Goal: Task Accomplishment & Management: Use online tool/utility

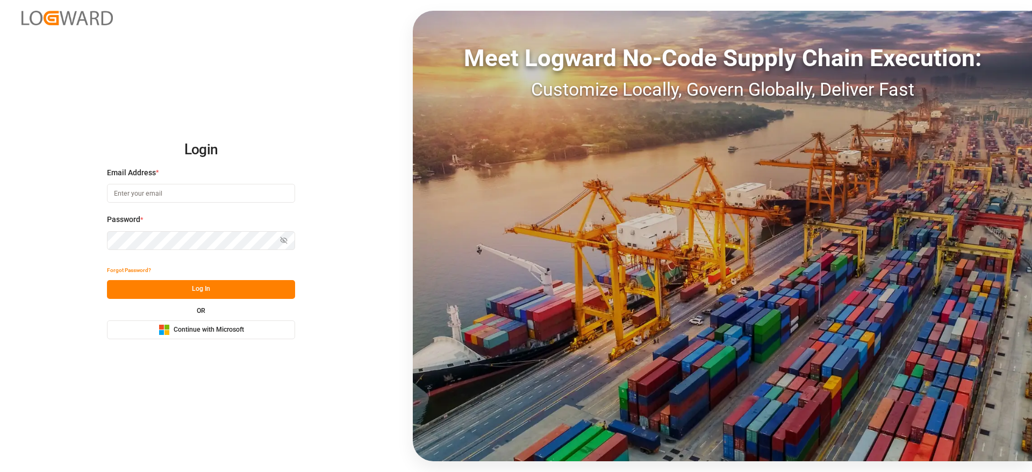
click at [199, 332] on span "Continue with Microsoft" at bounding box center [209, 330] width 70 height 10
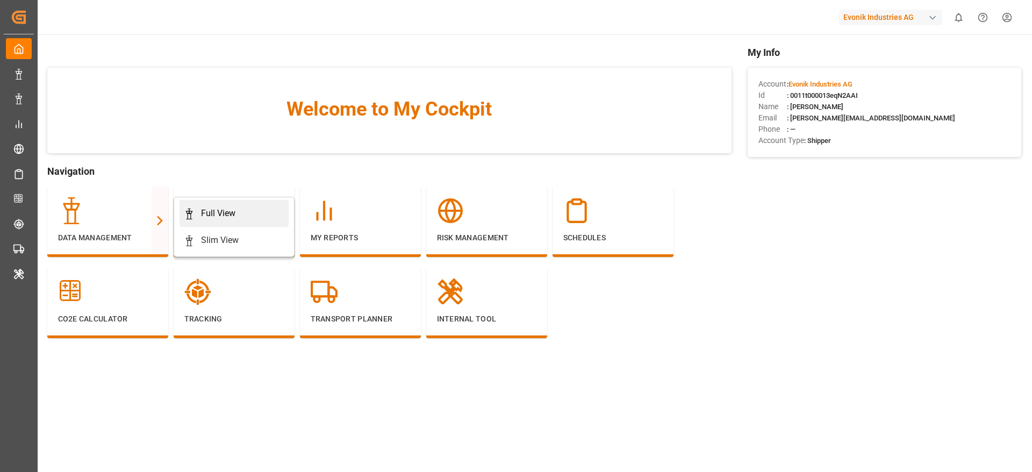
click at [217, 213] on div "Full View" at bounding box center [218, 213] width 34 height 13
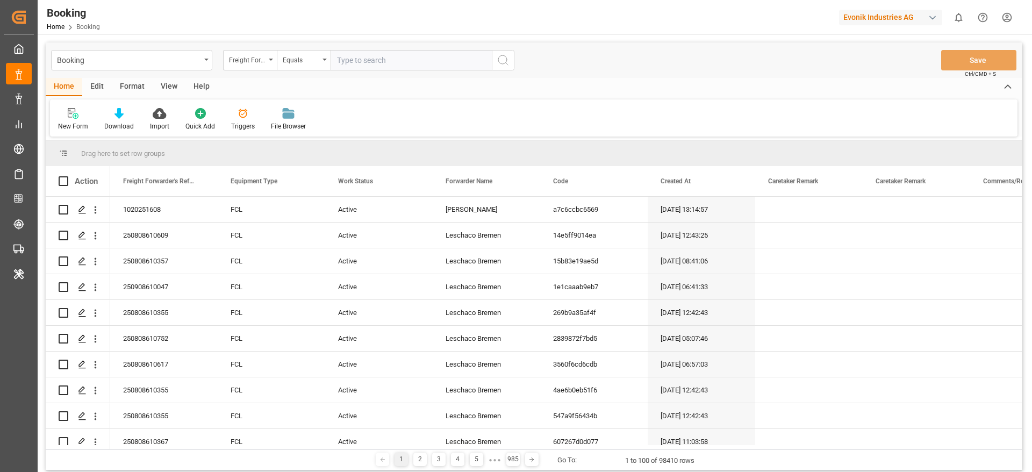
click at [135, 82] on div "Format" at bounding box center [132, 87] width 41 height 18
click at [77, 113] on icon at bounding box center [74, 113] width 10 height 11
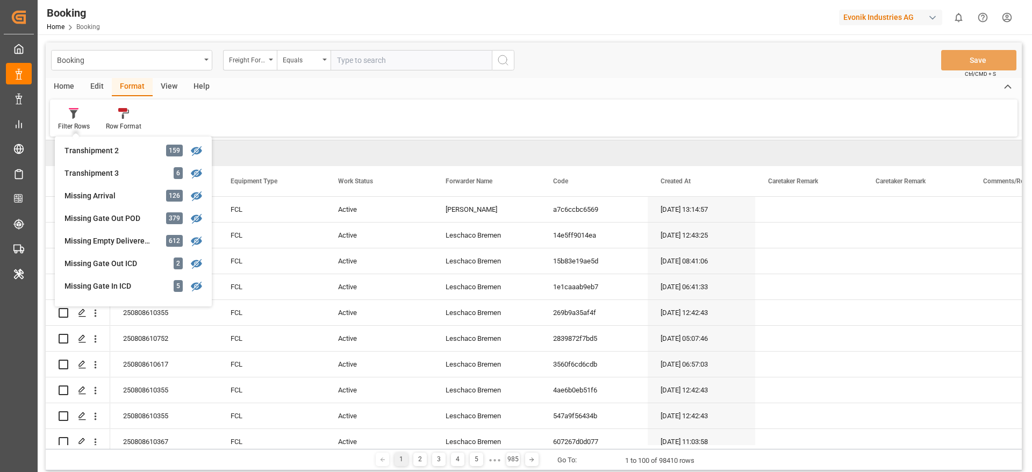
scroll to position [409, 0]
click at [150, 235] on div "Missing Empty Delivered Depot" at bounding box center [112, 240] width 94 height 11
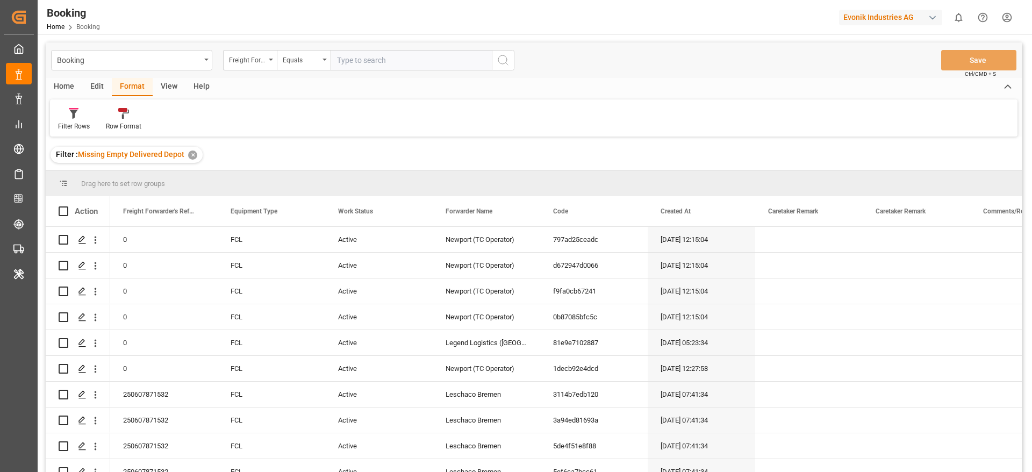
click at [174, 88] on div "View" at bounding box center [169, 87] width 33 height 18
click at [74, 119] on div "Default" at bounding box center [68, 120] width 37 height 24
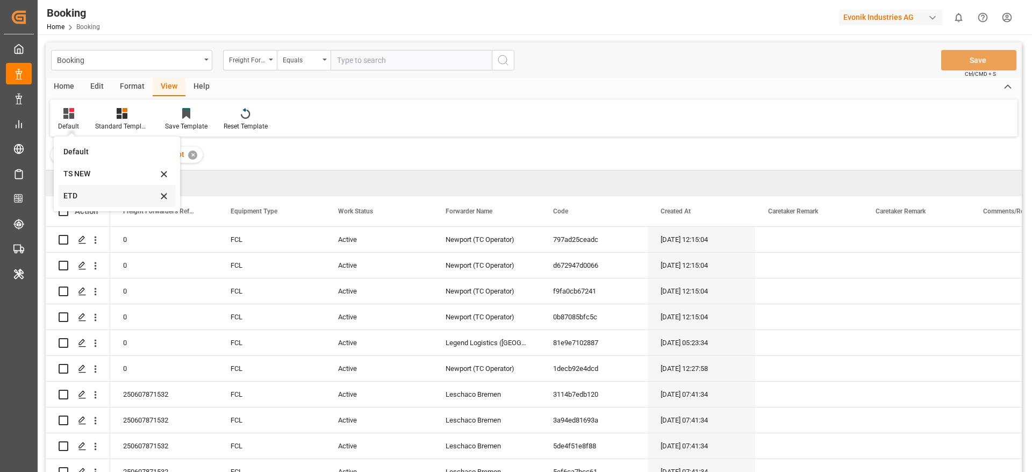
click at [88, 192] on div "ETD" at bounding box center [110, 195] width 94 height 11
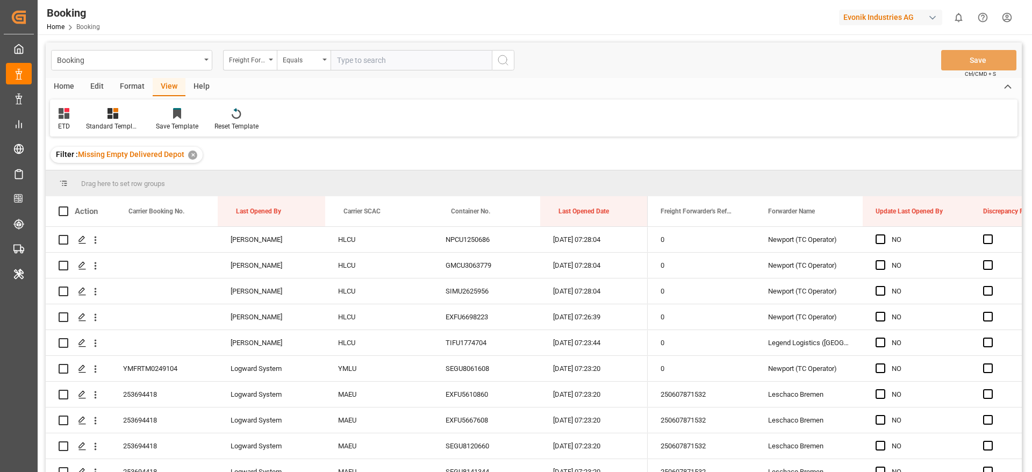
click at [61, 115] on icon at bounding box center [64, 113] width 11 height 11
click at [78, 170] on div "TS NEW" at bounding box center [109, 173] width 94 height 11
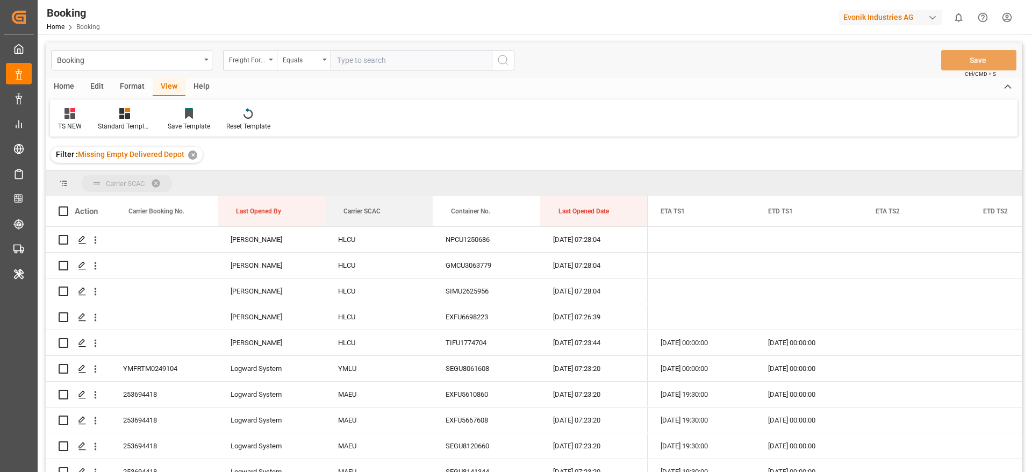
drag, startPoint x: 367, startPoint y: 212, endPoint x: 350, endPoint y: 186, distance: 31.2
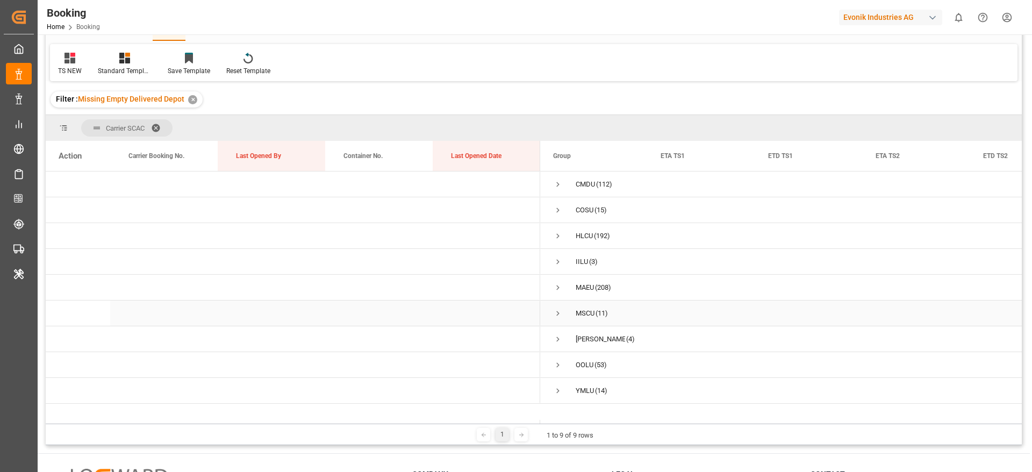
scroll to position [81, 0]
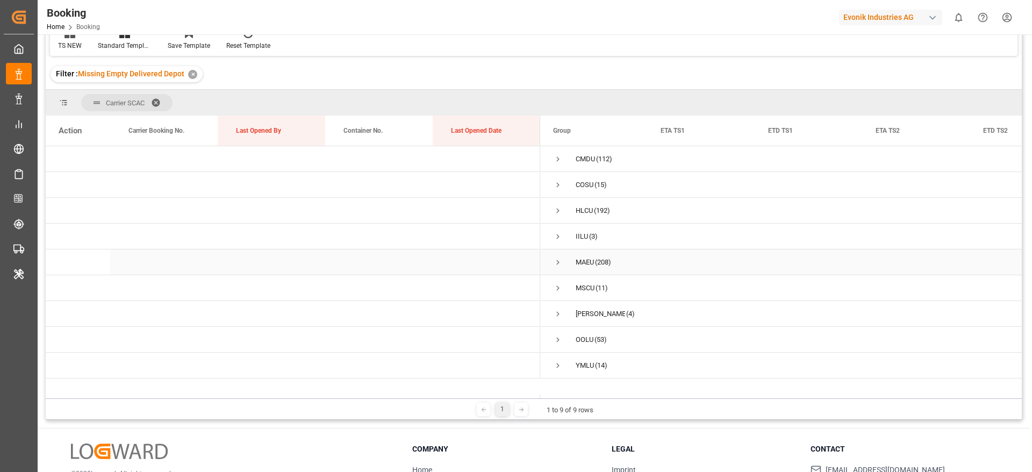
click at [558, 263] on span "Press SPACE to select this row." at bounding box center [558, 263] width 10 height 10
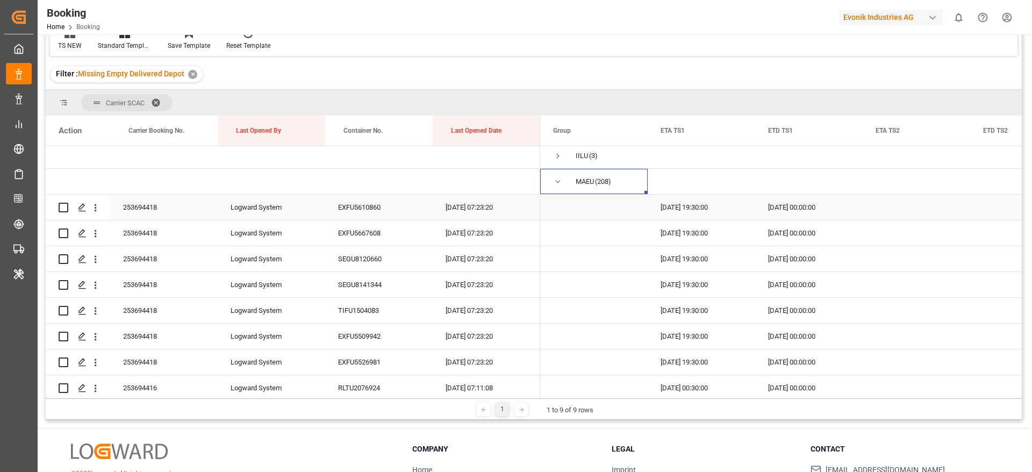
click at [165, 198] on div "253694418" at bounding box center [164, 207] width 108 height 25
click at [740, 128] on span at bounding box center [738, 131] width 10 height 10
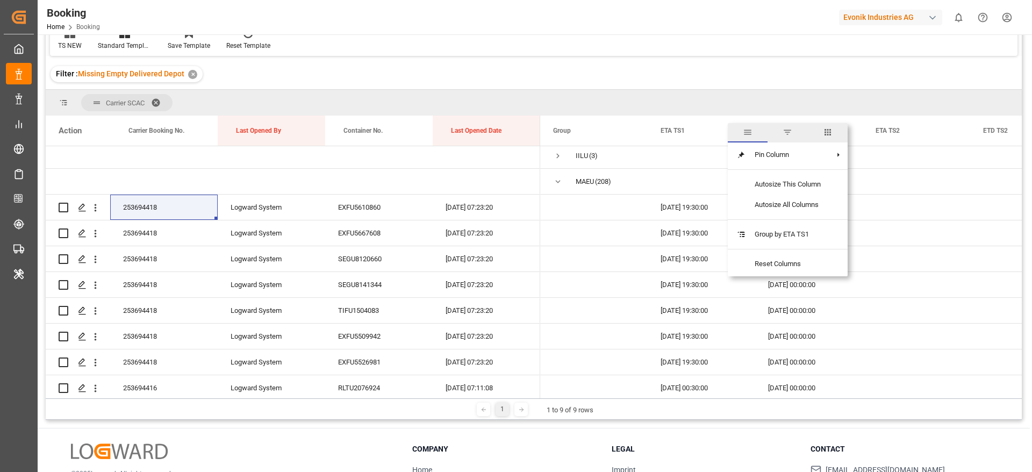
click at [827, 133] on span "columns" at bounding box center [828, 132] width 10 height 10
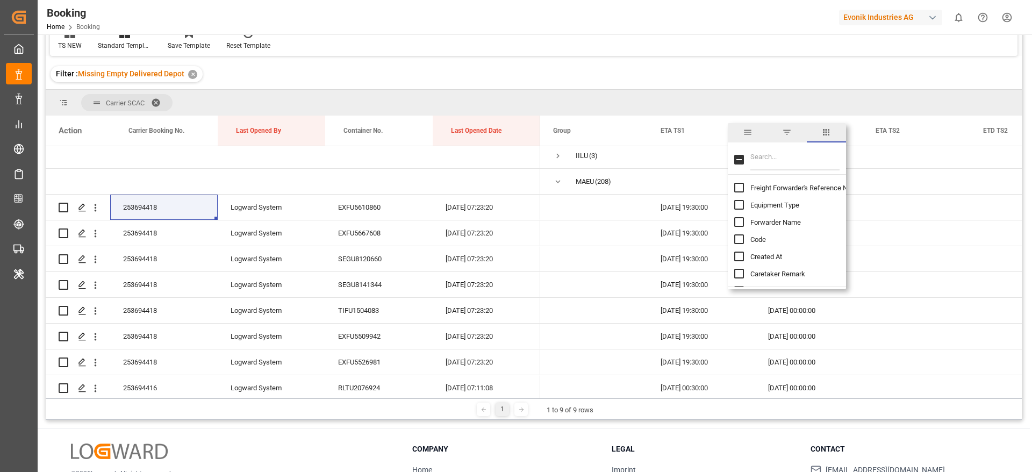
click at [790, 162] on input "Filter Columns Input" at bounding box center [795, 160] width 89 height 22
type input "update"
click at [792, 220] on span "Update Last Opened By" at bounding box center [786, 222] width 71 height 8
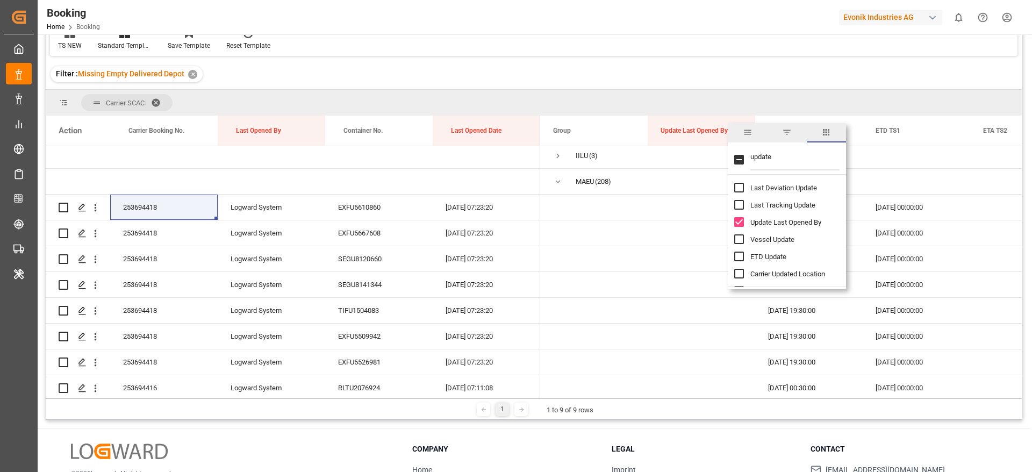
checkbox input "false"
checkbox input "true"
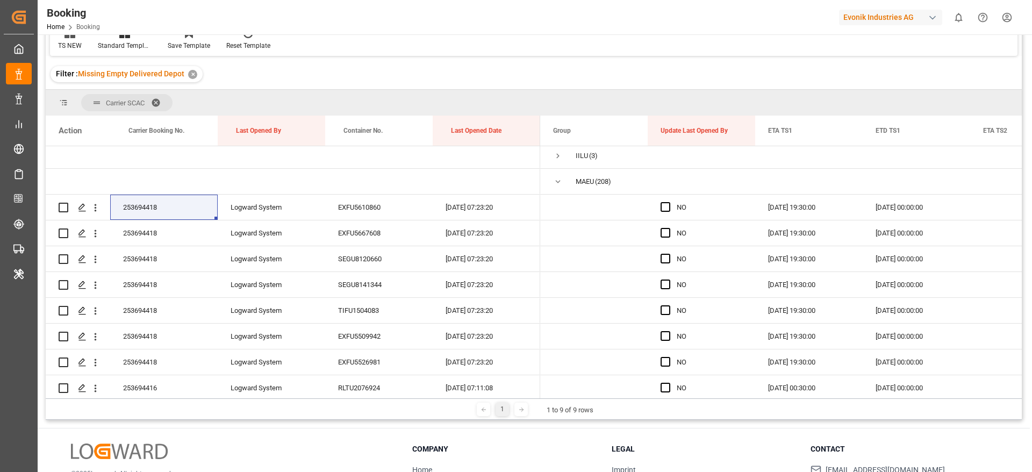
click at [644, 64] on div "Filter : Missing Empty Delivered Depot ✕" at bounding box center [534, 74] width 976 height 30
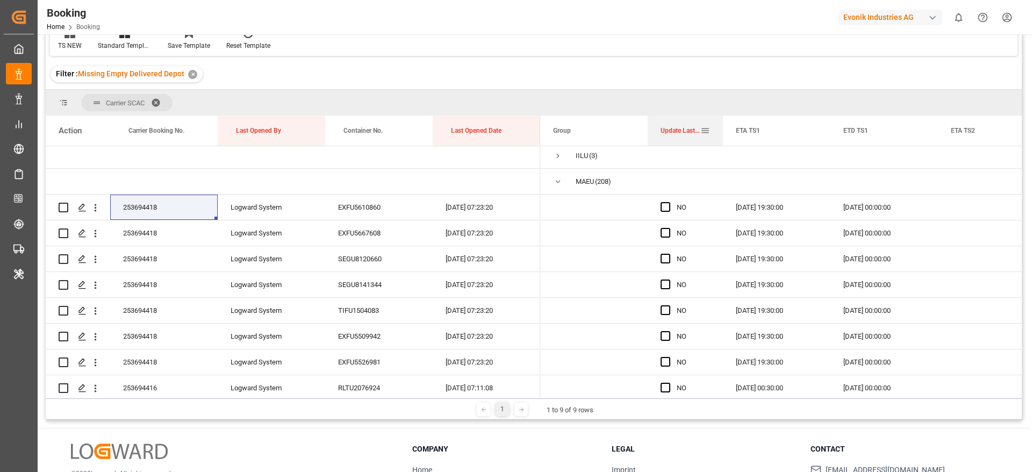
drag, startPoint x: 754, startPoint y: 131, endPoint x: 721, endPoint y: 144, distance: 35.2
click at [721, 144] on div at bounding box center [723, 131] width 4 height 30
click at [663, 208] on span "Press SPACE to select this row." at bounding box center [666, 207] width 10 height 10
click at [669, 202] on input "Press SPACE to select this row." at bounding box center [669, 202] width 0 height 0
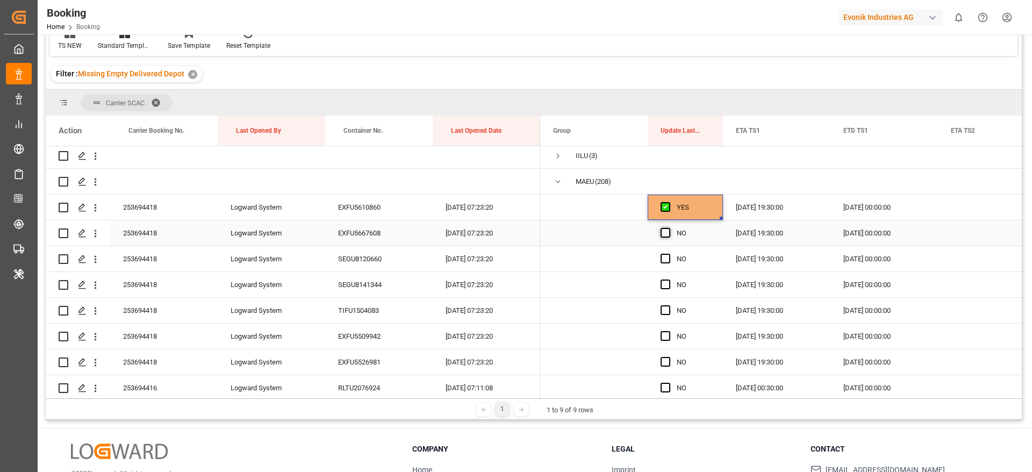
click at [666, 230] on span "Press SPACE to select this row." at bounding box center [666, 233] width 10 height 10
click at [669, 228] on input "Press SPACE to select this row." at bounding box center [669, 228] width 0 height 0
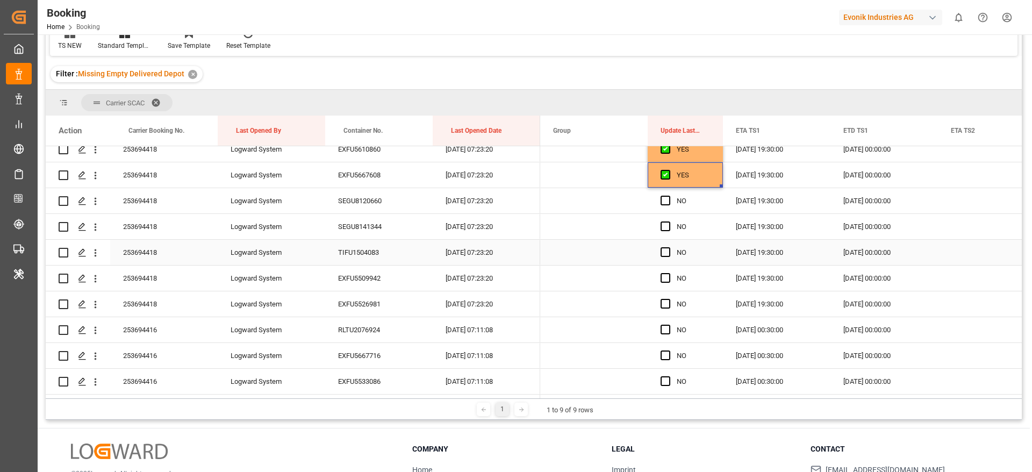
scroll to position [161, 0]
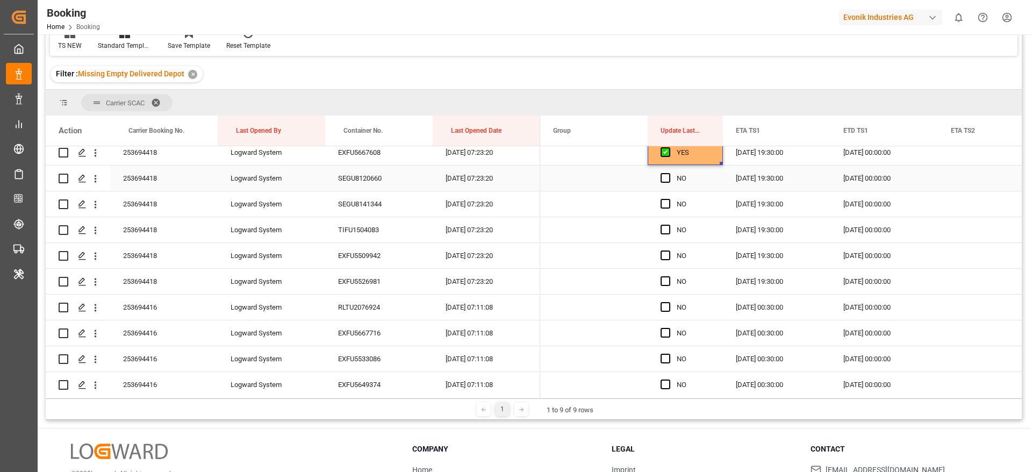
click at [664, 181] on span "Press SPACE to select this row." at bounding box center [666, 178] width 10 height 10
click at [669, 173] on input "Press SPACE to select this row." at bounding box center [669, 173] width 0 height 0
click at [669, 204] on span "Press SPACE to select this row." at bounding box center [666, 204] width 10 height 10
click at [669, 199] on input "Press SPACE to select this row." at bounding box center [669, 199] width 0 height 0
click at [666, 230] on span "Press SPACE to select this row." at bounding box center [666, 230] width 10 height 10
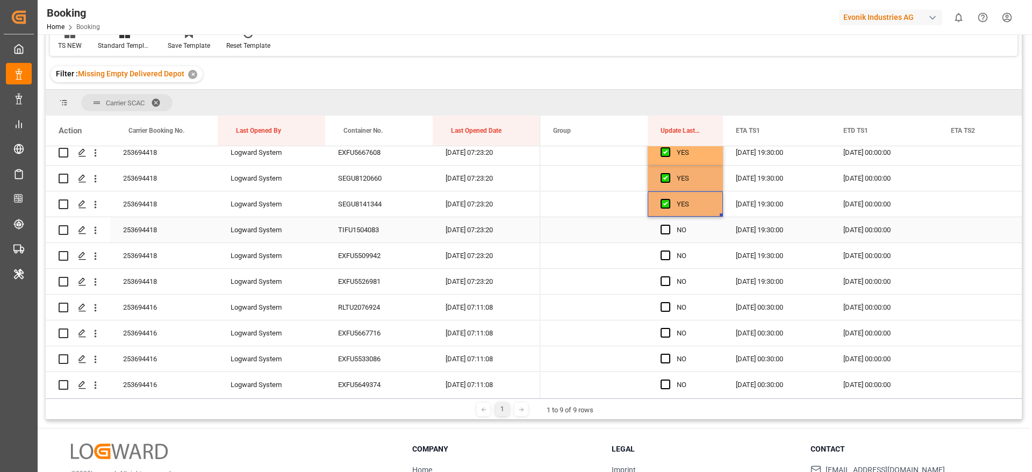
click at [669, 225] on input "Press SPACE to select this row." at bounding box center [669, 225] width 0 height 0
click at [668, 254] on span "Press SPACE to select this row." at bounding box center [666, 256] width 10 height 10
click at [669, 251] on input "Press SPACE to select this row." at bounding box center [669, 251] width 0 height 0
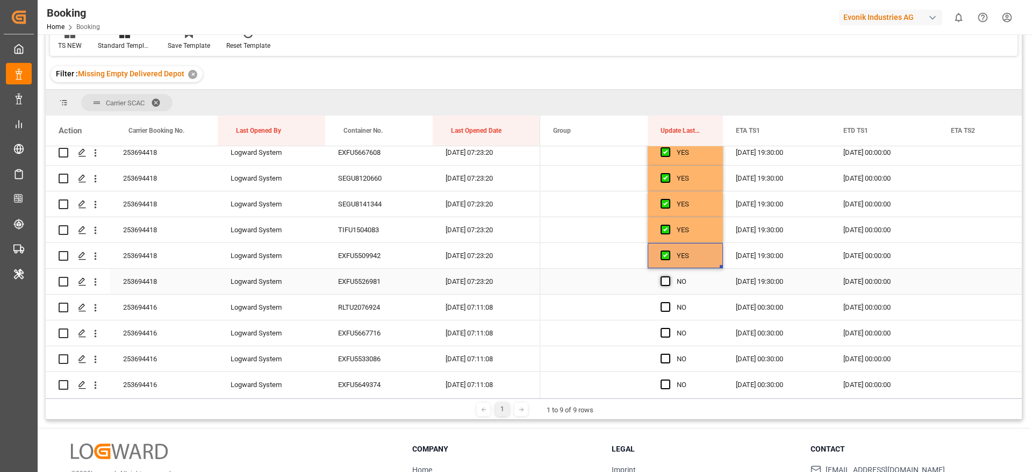
click at [668, 280] on span "Press SPACE to select this row." at bounding box center [666, 281] width 10 height 10
click at [669, 276] on input "Press SPACE to select this row." at bounding box center [669, 276] width 0 height 0
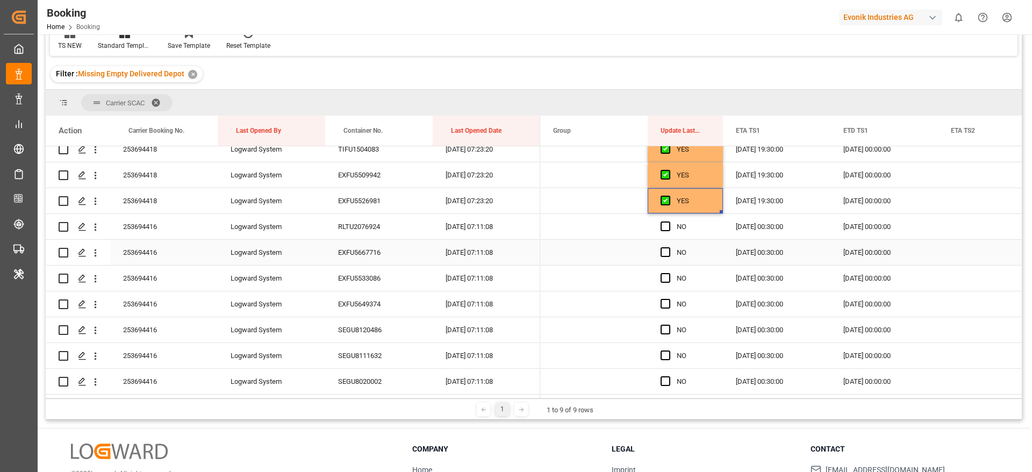
click at [167, 225] on div "253694416" at bounding box center [164, 226] width 108 height 25
click at [815, 130] on span at bounding box center [813, 131] width 10 height 10
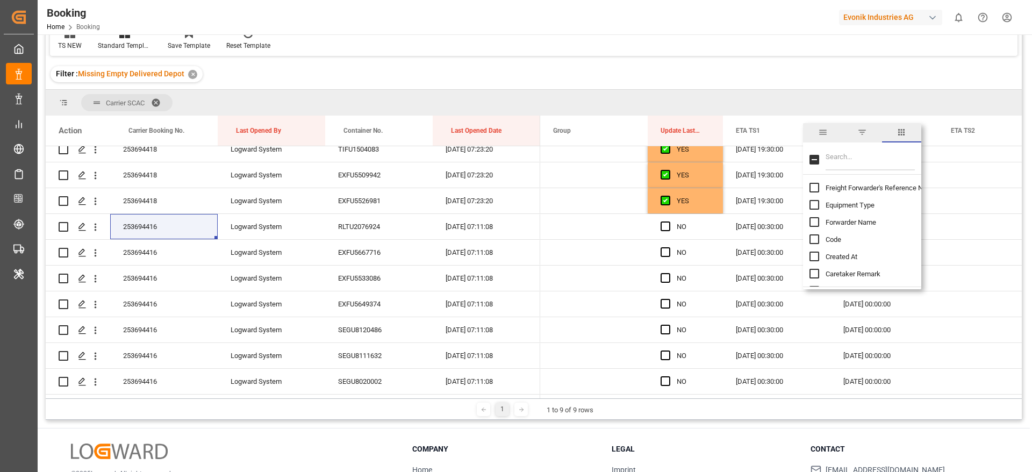
click at [849, 154] on input "Filter Columns Input" at bounding box center [870, 160] width 89 height 22
type input "et"
click at [846, 242] on span "ETA TS1" at bounding box center [839, 245] width 26 height 8
checkbox input "false"
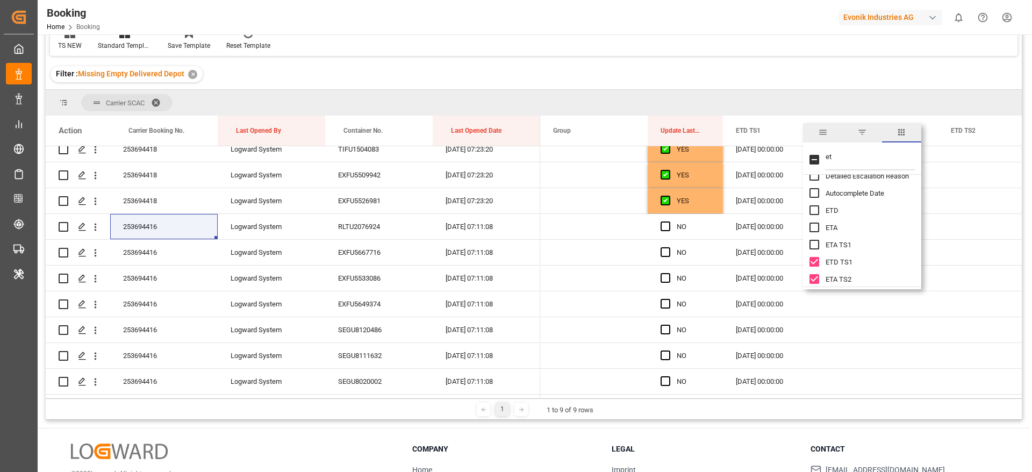
click at [841, 266] on span "ETD TS1" at bounding box center [839, 262] width 27 height 8
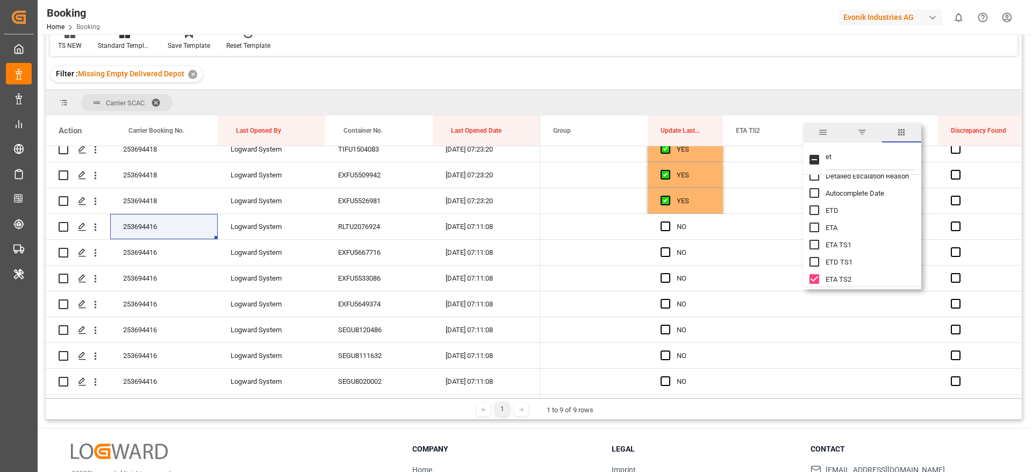
checkbox input "false"
click at [841, 277] on span "ETA TS2" at bounding box center [839, 279] width 26 height 8
checkbox input "false"
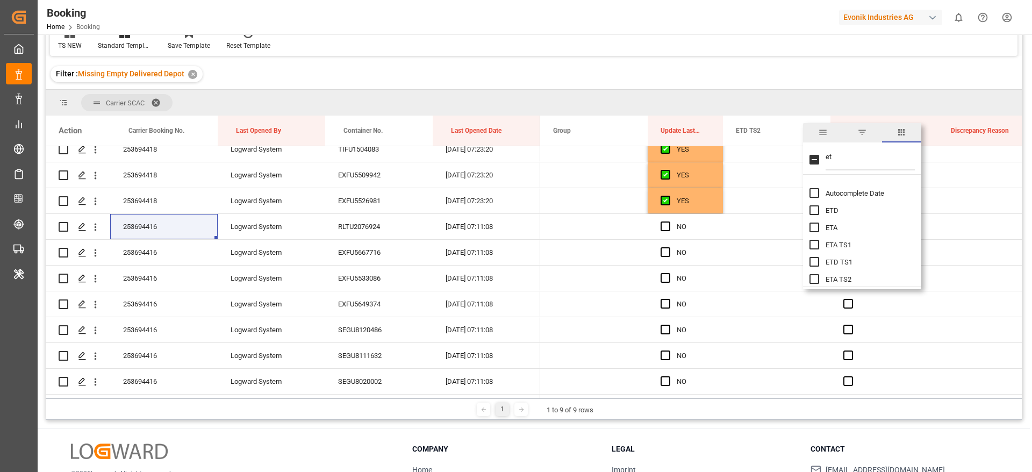
scroll to position [161, 0]
click at [835, 216] on span "ETD TS2" at bounding box center [839, 216] width 27 height 8
checkbox input "false"
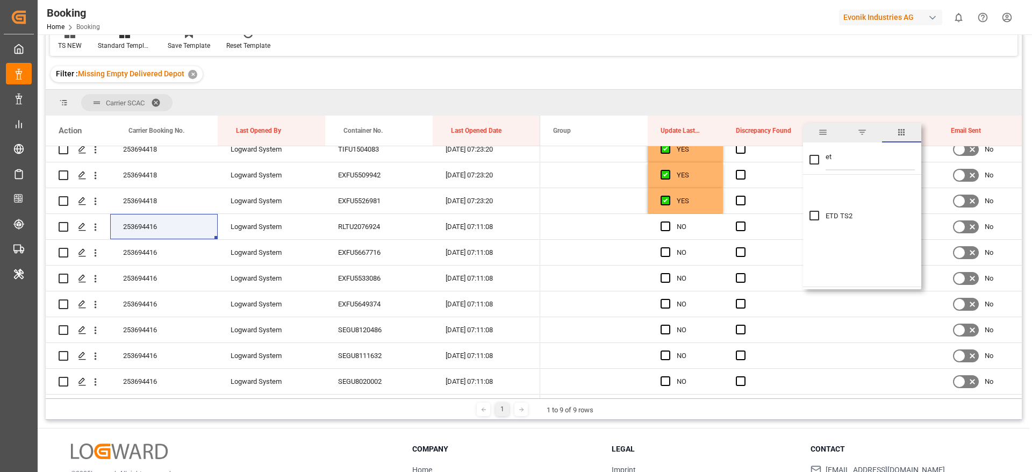
scroll to position [0, 0]
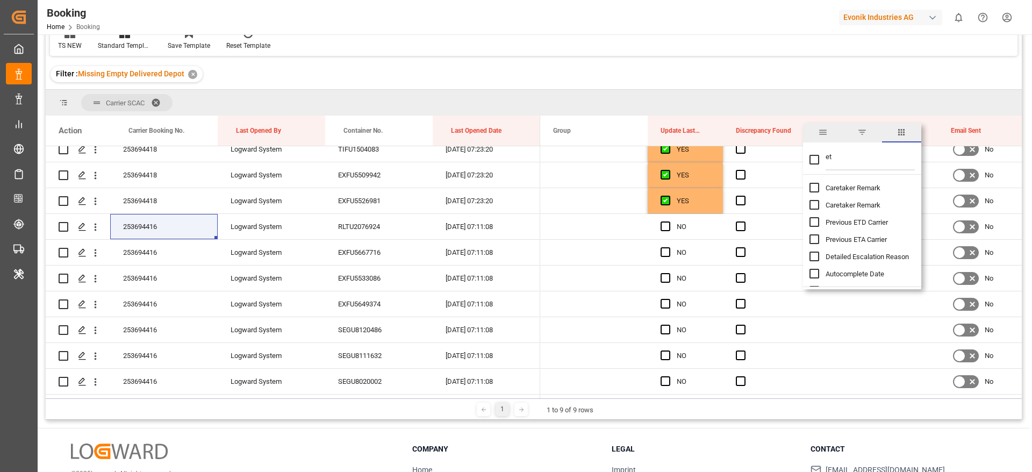
click at [844, 159] on input "et" at bounding box center [870, 160] width 89 height 22
type input "e"
checkbox input "false"
type input "gate"
click at [870, 220] on span "Gate Out Full Terminal" at bounding box center [859, 222] width 67 height 8
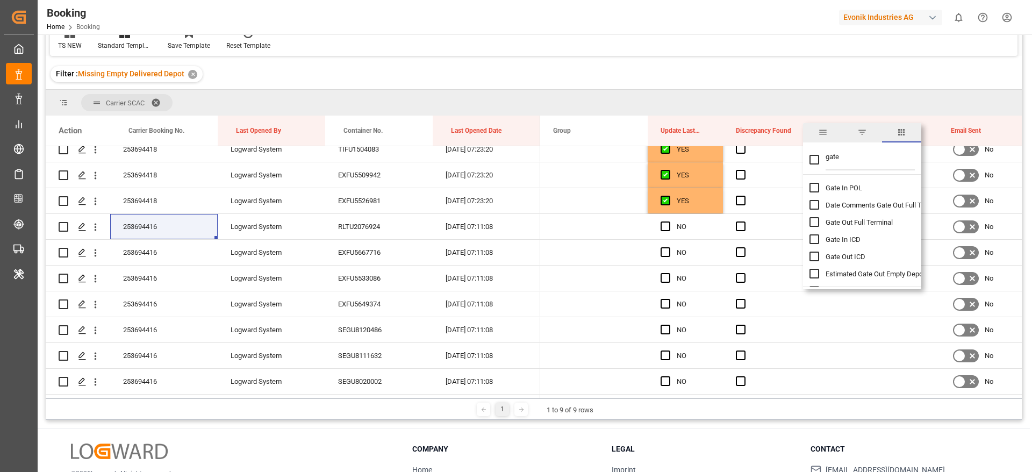
checkbox input "false"
checkbox input "true"
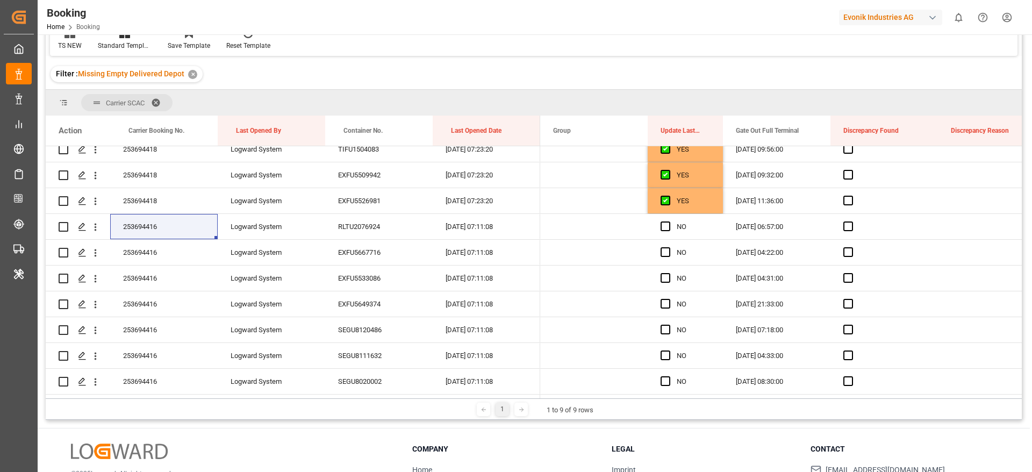
click at [796, 77] on div "Filter : Missing Empty Delivered Depot ✕" at bounding box center [534, 74] width 976 height 30
click at [668, 228] on span "Press SPACE to select this row." at bounding box center [666, 227] width 10 height 10
click at [669, 222] on input "Press SPACE to select this row." at bounding box center [669, 222] width 0 height 0
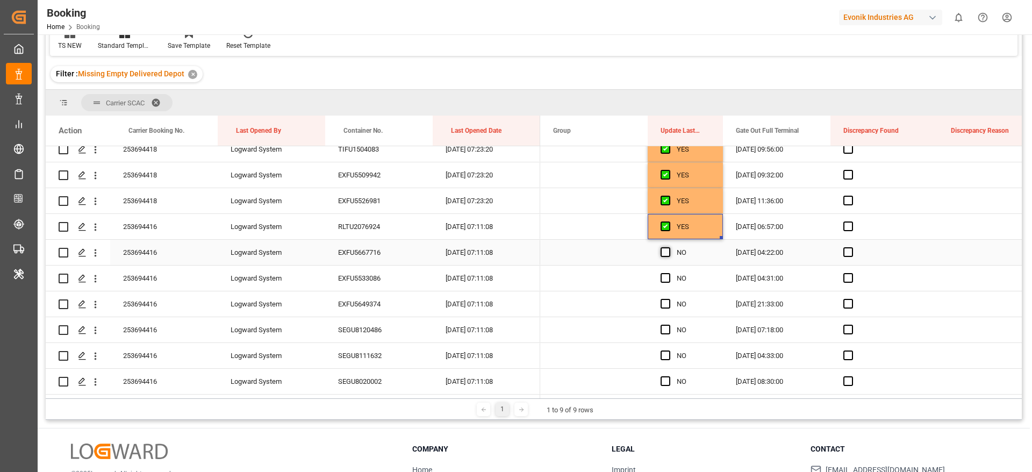
click at [666, 248] on span "Press SPACE to select this row." at bounding box center [666, 252] width 10 height 10
click at [669, 247] on input "Press SPACE to select this row." at bounding box center [669, 247] width 0 height 0
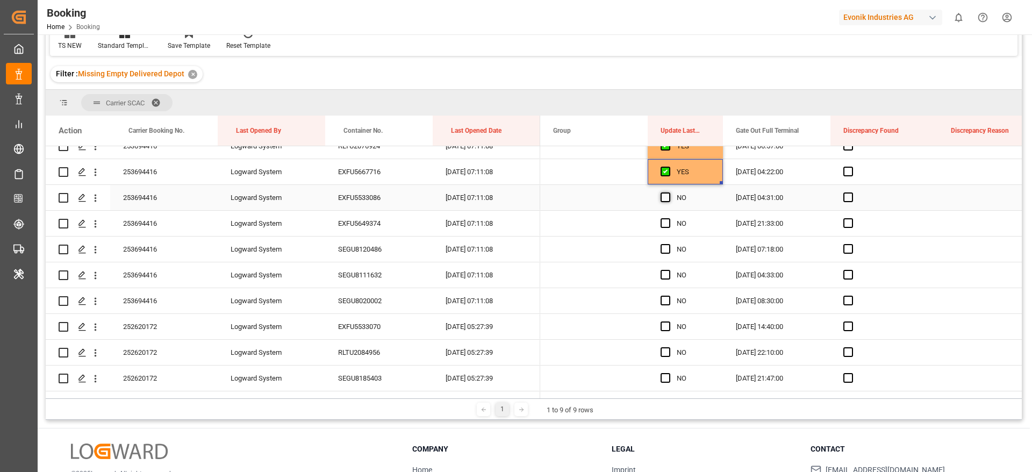
click at [666, 194] on span "Press SPACE to select this row." at bounding box center [666, 197] width 10 height 10
click at [669, 192] on input "Press SPACE to select this row." at bounding box center [669, 192] width 0 height 0
click at [665, 223] on span "Press SPACE to select this row." at bounding box center [666, 223] width 10 height 10
click at [669, 218] on input "Press SPACE to select this row." at bounding box center [669, 218] width 0 height 0
click at [666, 247] on span "Press SPACE to select this row." at bounding box center [666, 249] width 10 height 10
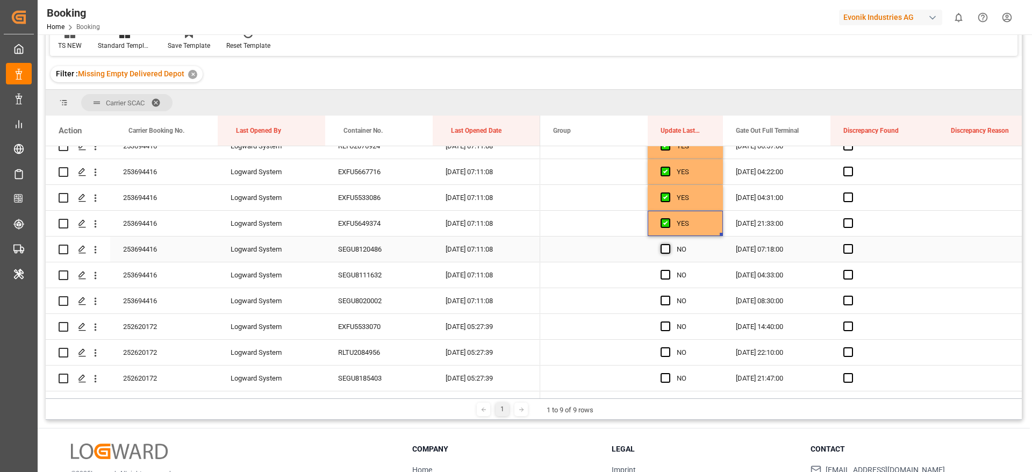
click at [669, 244] on input "Press SPACE to select this row." at bounding box center [669, 244] width 0 height 0
click at [666, 276] on span "Press SPACE to select this row." at bounding box center [666, 275] width 10 height 10
click at [669, 270] on input "Press SPACE to select this row." at bounding box center [669, 270] width 0 height 0
click at [666, 302] on span "Press SPACE to select this row." at bounding box center [666, 301] width 10 height 10
click at [669, 296] on input "Press SPACE to select this row." at bounding box center [669, 296] width 0 height 0
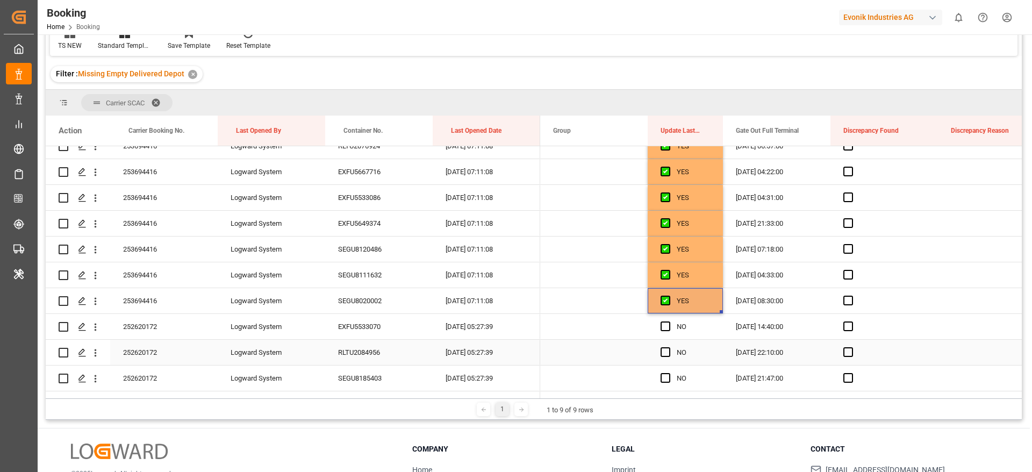
scroll to position [403, 0]
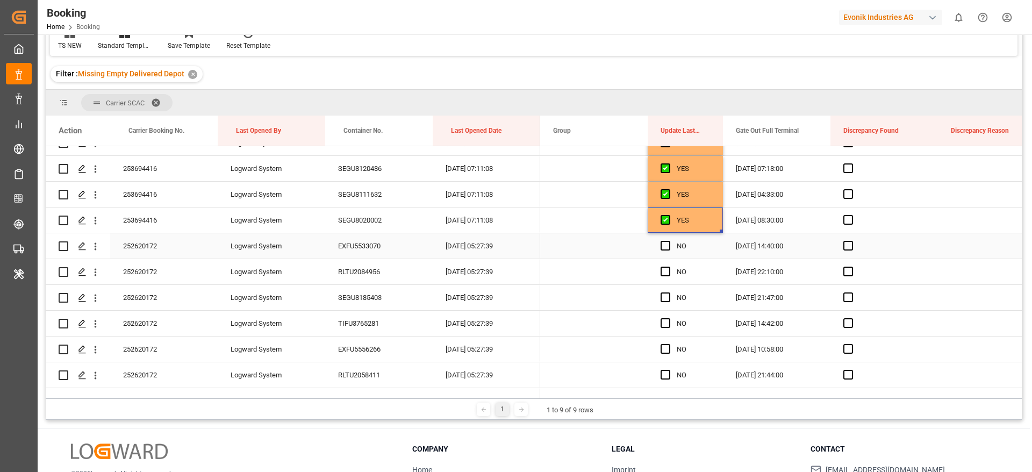
click at [176, 252] on div "252620172" at bounding box center [164, 245] width 108 height 25
click at [667, 251] on div "Press SPACE to select this row." at bounding box center [669, 246] width 16 height 25
click at [668, 247] on span "Press SPACE to select this row." at bounding box center [666, 246] width 10 height 10
click at [669, 241] on input "Press SPACE to select this row." at bounding box center [669, 241] width 0 height 0
click at [723, 256] on div "[DATE] 14:40:00" at bounding box center [777, 245] width 108 height 25
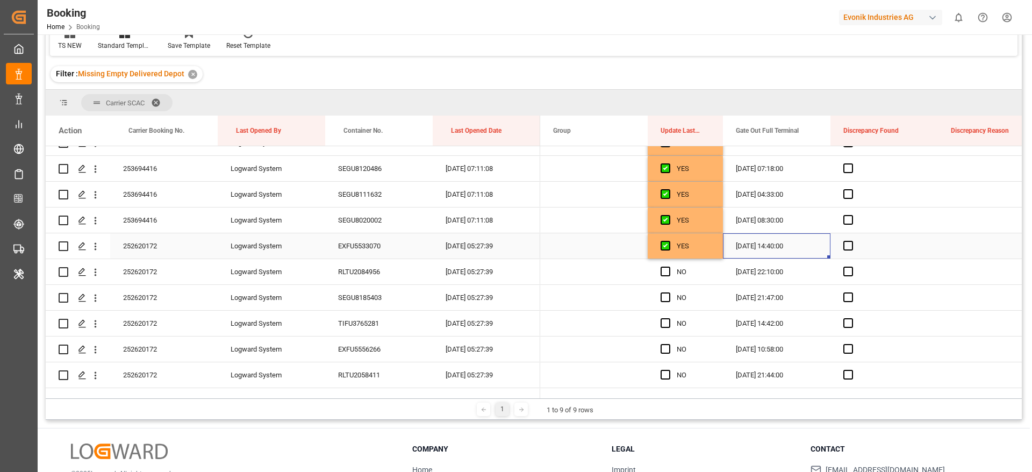
click at [704, 253] on div "YES" at bounding box center [693, 246] width 33 height 25
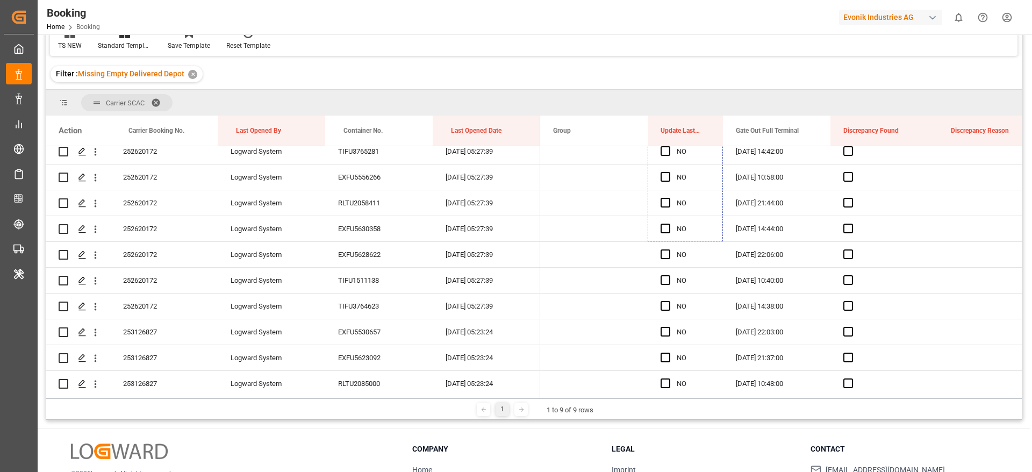
scroll to position [618, 0]
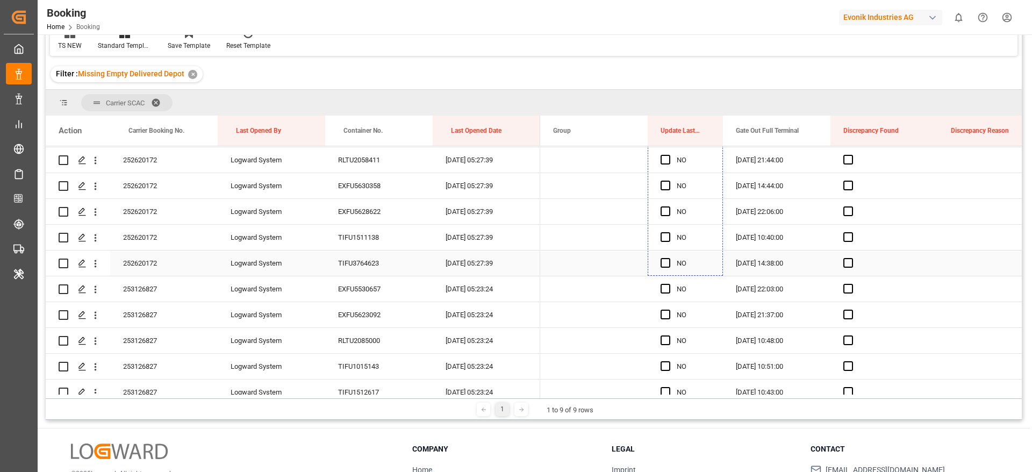
drag, startPoint x: 719, startPoint y: 256, endPoint x: 671, endPoint y: 269, distance: 49.9
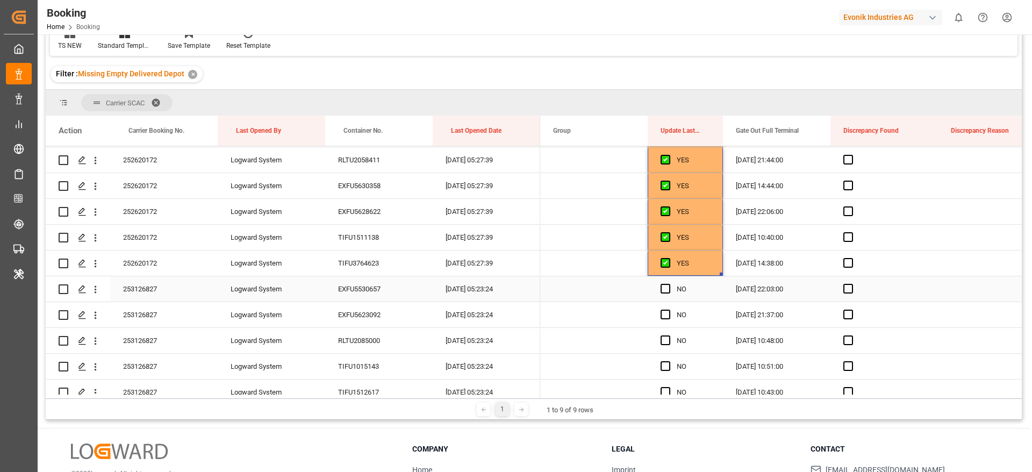
click at [187, 295] on div "253126827" at bounding box center [164, 288] width 108 height 25
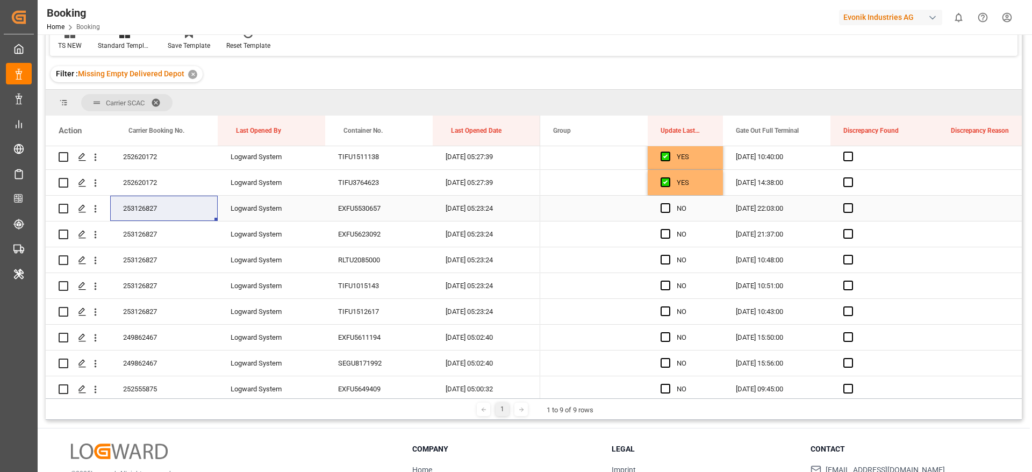
click at [672, 209] on div "Press SPACE to select this row." at bounding box center [669, 208] width 16 height 25
click at [667, 209] on span "Press SPACE to select this row." at bounding box center [666, 208] width 10 height 10
click at [669, 203] on input "Press SPACE to select this row." at bounding box center [669, 203] width 0 height 0
click at [665, 233] on span "Press SPACE to select this row." at bounding box center [666, 234] width 10 height 10
click at [669, 229] on input "Press SPACE to select this row." at bounding box center [669, 229] width 0 height 0
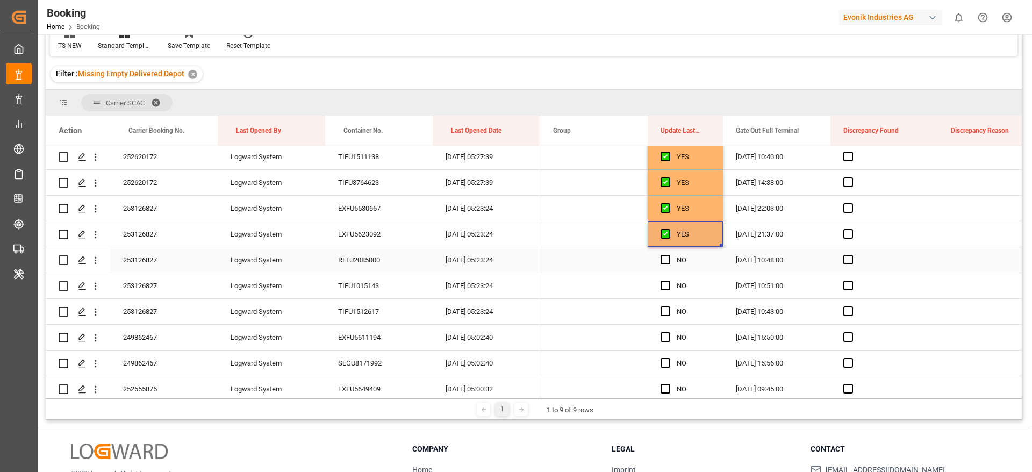
click at [664, 265] on div "Press SPACE to select this row." at bounding box center [669, 260] width 16 height 25
click at [666, 282] on span "Press SPACE to select this row." at bounding box center [666, 286] width 10 height 10
click at [669, 281] on input "Press SPACE to select this row." at bounding box center [669, 281] width 0 height 0
click at [665, 259] on span "Press SPACE to select this row." at bounding box center [666, 260] width 10 height 10
click at [669, 255] on input "Press SPACE to select this row." at bounding box center [669, 255] width 0 height 0
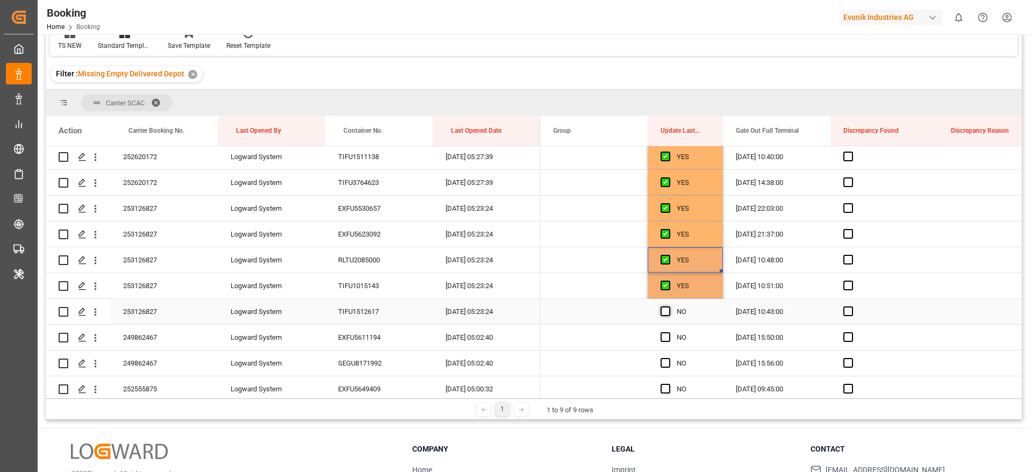
click at [668, 309] on span "Press SPACE to select this row." at bounding box center [666, 311] width 10 height 10
click at [669, 306] on input "Press SPACE to select this row." at bounding box center [669, 306] width 0 height 0
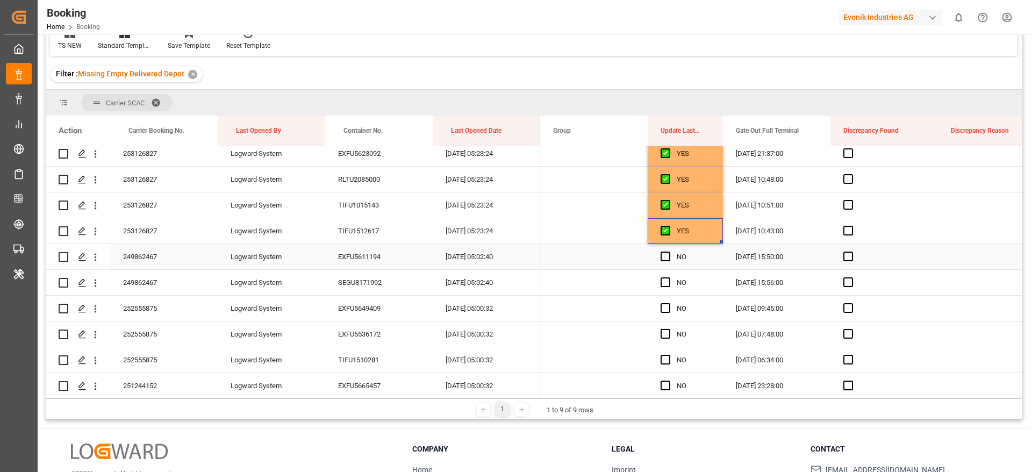
click at [163, 256] on div "249862467" at bounding box center [164, 256] width 108 height 25
click at [665, 259] on span "Press SPACE to select this row." at bounding box center [666, 257] width 10 height 10
click at [669, 252] on input "Press SPACE to select this row." at bounding box center [669, 252] width 0 height 0
click at [663, 283] on span "Press SPACE to select this row." at bounding box center [666, 282] width 10 height 10
click at [669, 277] on input "Press SPACE to select this row." at bounding box center [669, 277] width 0 height 0
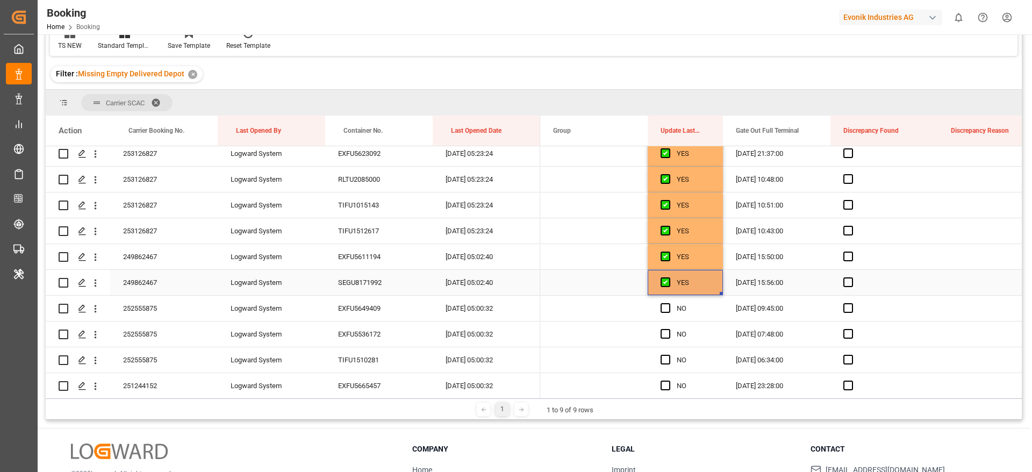
scroll to position [860, 0]
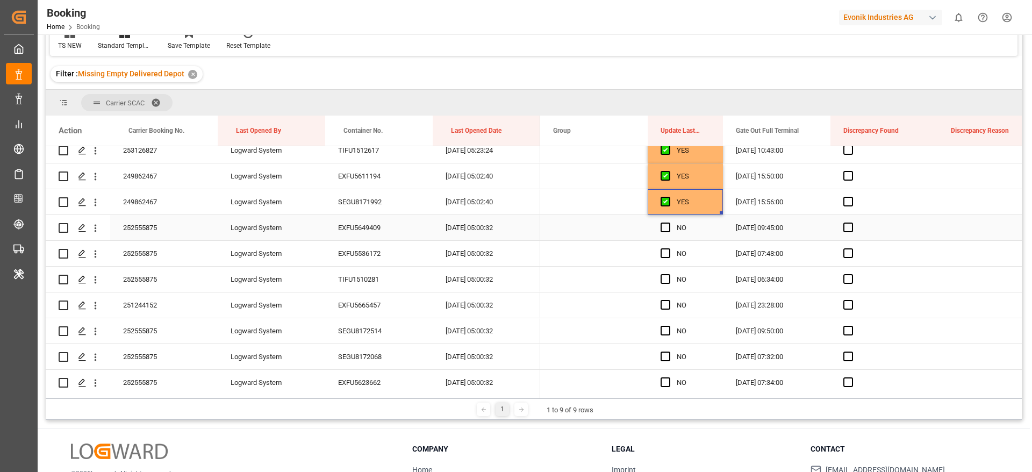
click at [151, 231] on div "252555875" at bounding box center [164, 227] width 108 height 25
click at [668, 225] on span "Press SPACE to select this row." at bounding box center [666, 228] width 10 height 10
click at [669, 223] on input "Press SPACE to select this row." at bounding box center [669, 223] width 0 height 0
click at [667, 254] on span "Press SPACE to select this row." at bounding box center [666, 253] width 10 height 10
click at [669, 248] on input "Press SPACE to select this row." at bounding box center [669, 248] width 0 height 0
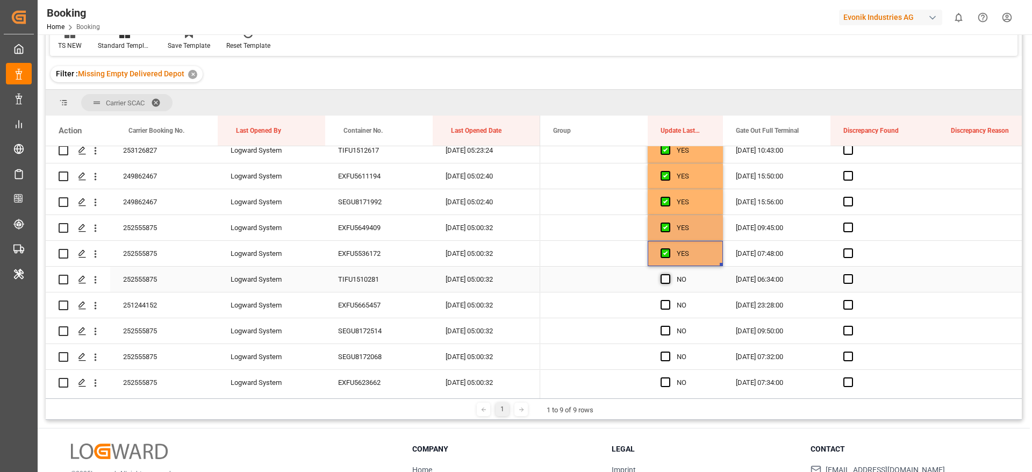
click at [663, 277] on span "Press SPACE to select this row." at bounding box center [666, 279] width 10 height 10
click at [669, 274] on input "Press SPACE to select this row." at bounding box center [669, 274] width 0 height 0
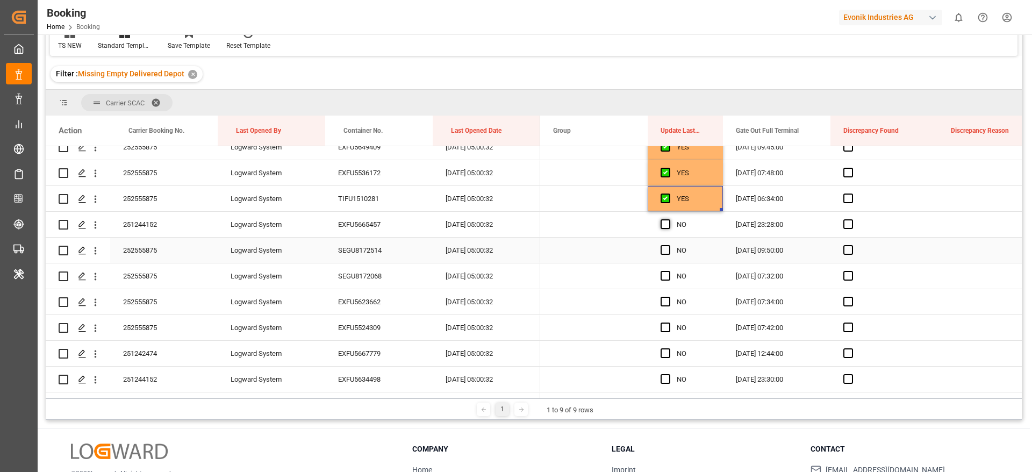
click at [668, 220] on span "Press SPACE to select this row." at bounding box center [666, 224] width 10 height 10
click at [669, 219] on input "Press SPACE to select this row." at bounding box center [669, 219] width 0 height 0
click at [669, 248] on span "Press SPACE to select this row." at bounding box center [666, 250] width 10 height 10
click at [669, 245] on input "Press SPACE to select this row." at bounding box center [669, 245] width 0 height 0
click at [666, 281] on div "Press SPACE to select this row." at bounding box center [669, 276] width 16 height 25
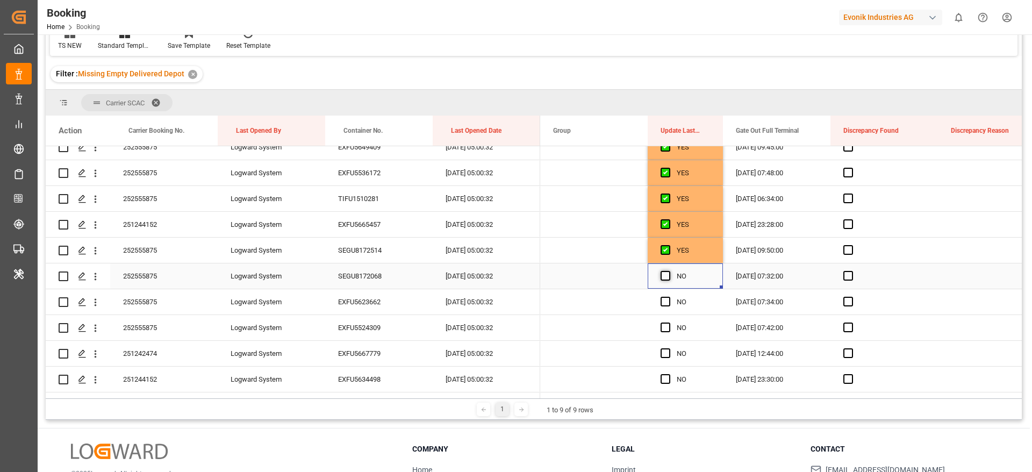
click at [665, 278] on span "Press SPACE to select this row." at bounding box center [666, 276] width 10 height 10
click at [669, 271] on input "Press SPACE to select this row." at bounding box center [669, 271] width 0 height 0
click at [668, 301] on span "Press SPACE to select this row." at bounding box center [666, 302] width 10 height 10
click at [669, 297] on input "Press SPACE to select this row." at bounding box center [669, 297] width 0 height 0
click at [667, 325] on span "Press SPACE to select this row." at bounding box center [666, 328] width 10 height 10
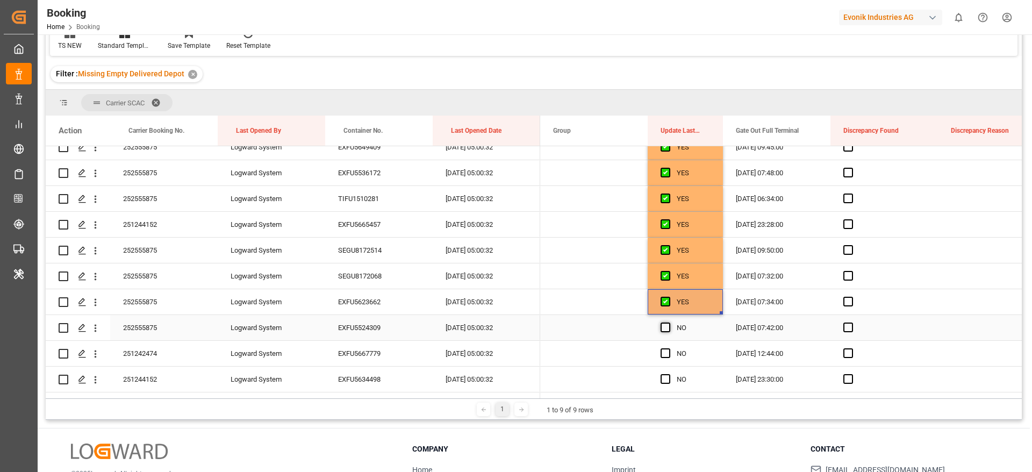
click at [669, 323] on input "Press SPACE to select this row." at bounding box center [669, 323] width 0 height 0
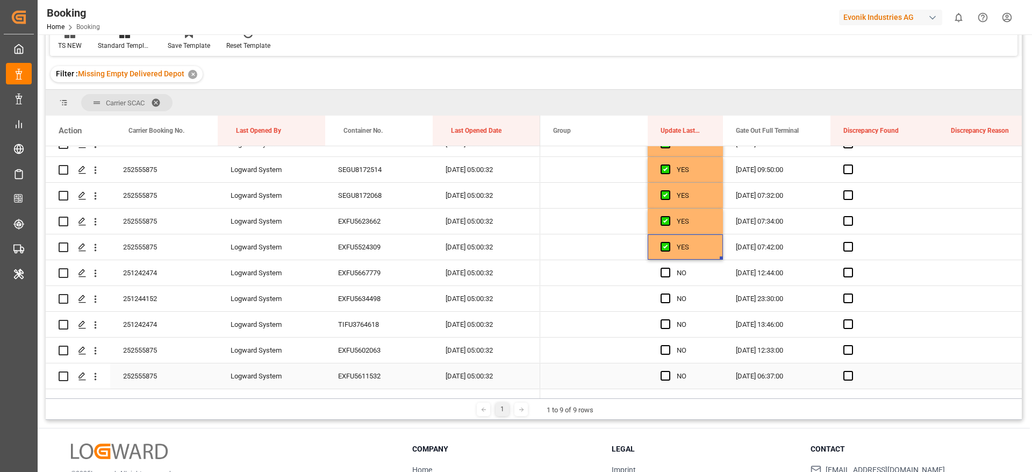
scroll to position [1102, 0]
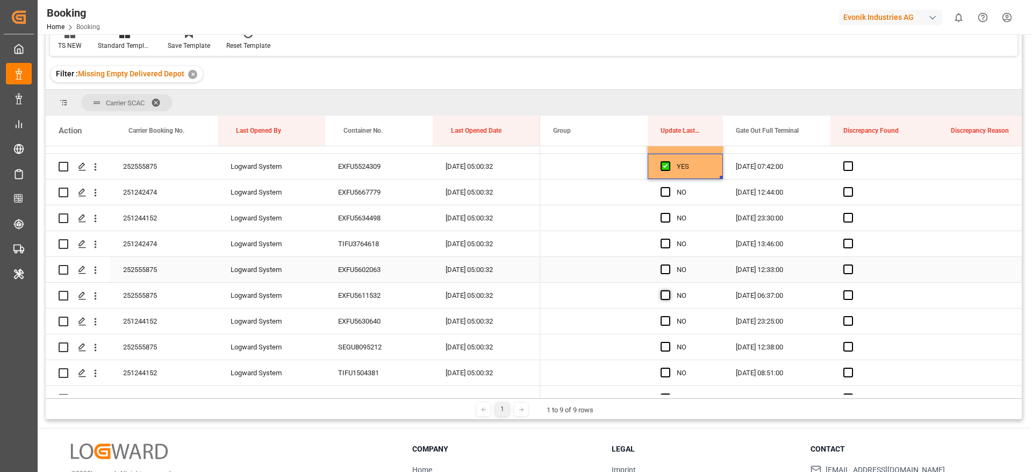
click at [665, 267] on span "Press SPACE to select this row." at bounding box center [666, 270] width 10 height 10
click at [669, 265] on input "Press SPACE to select this row." at bounding box center [669, 265] width 0 height 0
click at [665, 298] on span "Press SPACE to select this row." at bounding box center [666, 295] width 10 height 10
click at [669, 290] on input "Press SPACE to select this row." at bounding box center [669, 290] width 0 height 0
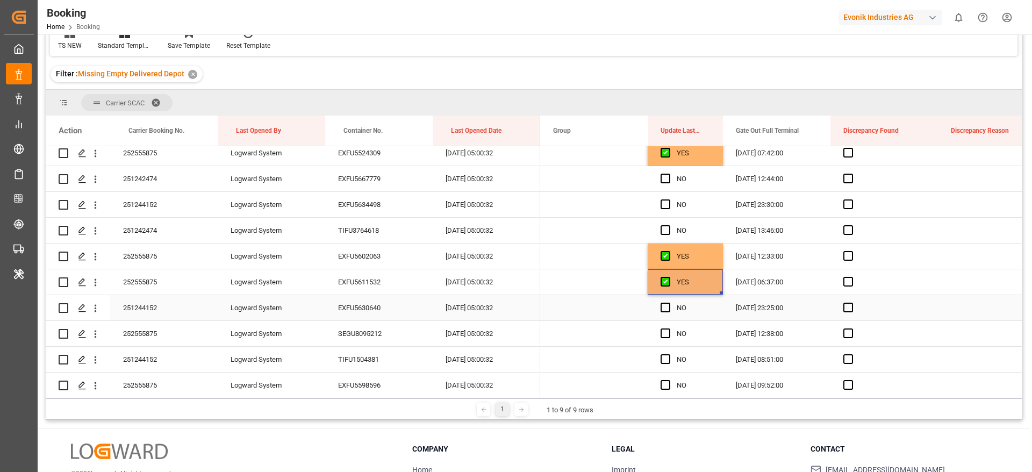
scroll to position [1183, 0]
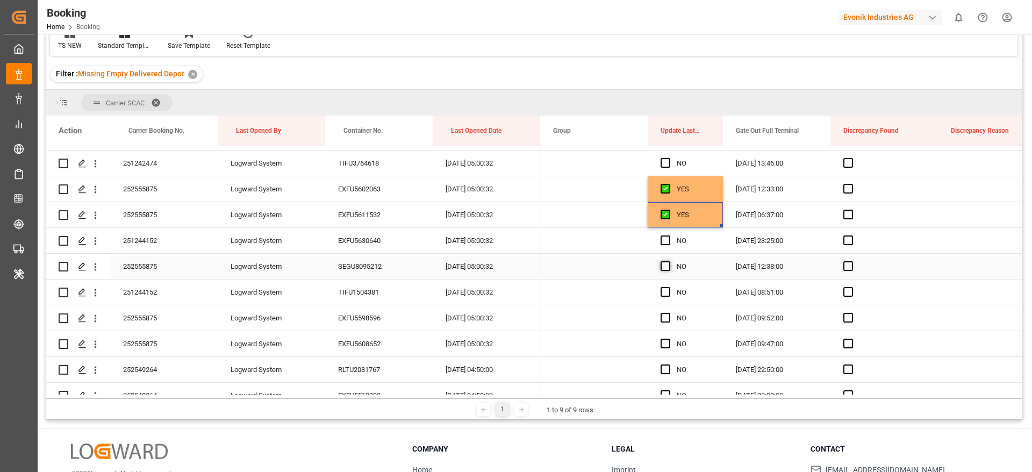
click at [667, 264] on span "Press SPACE to select this row." at bounding box center [666, 266] width 10 height 10
click at [669, 261] on input "Press SPACE to select this row." at bounding box center [669, 261] width 0 height 0
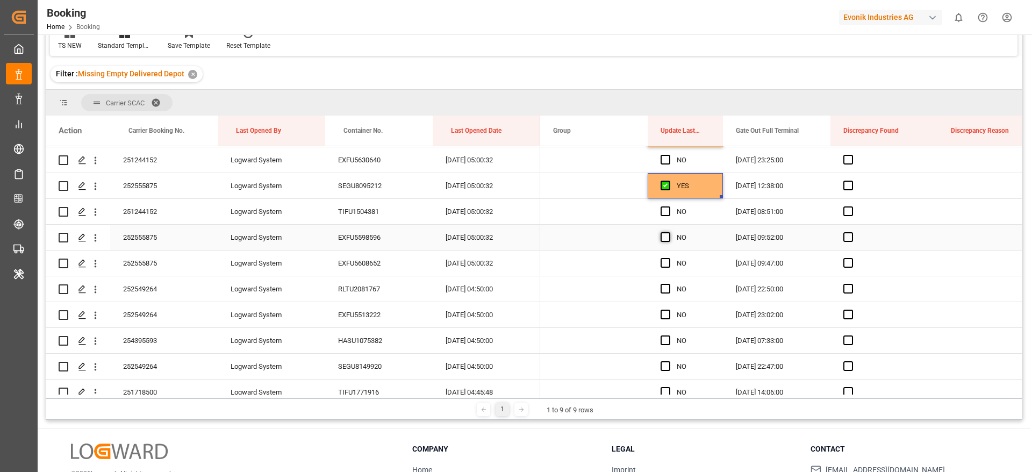
click at [666, 234] on span "Press SPACE to select this row." at bounding box center [666, 237] width 10 height 10
click at [669, 232] on input "Press SPACE to select this row." at bounding box center [669, 232] width 0 height 0
click at [664, 265] on span "Press SPACE to select this row." at bounding box center [666, 263] width 10 height 10
click at [669, 258] on input "Press SPACE to select this row." at bounding box center [669, 258] width 0 height 0
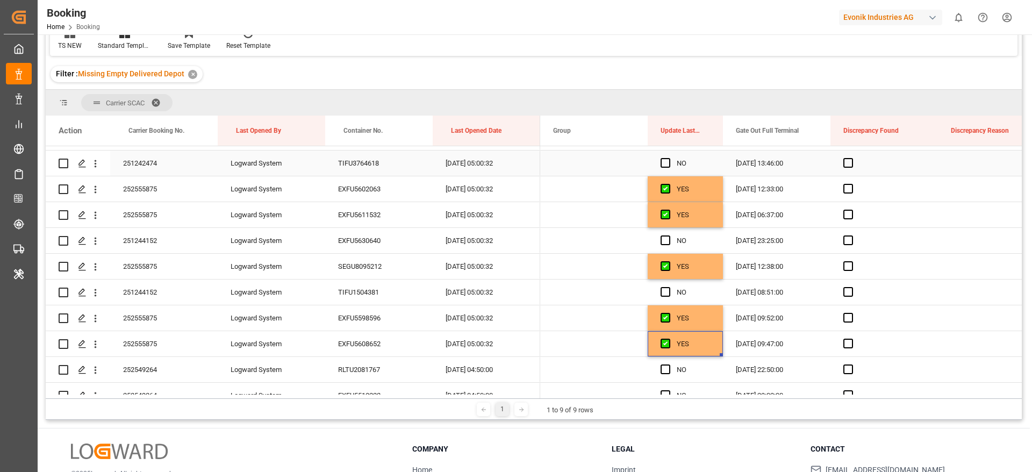
scroll to position [1022, 0]
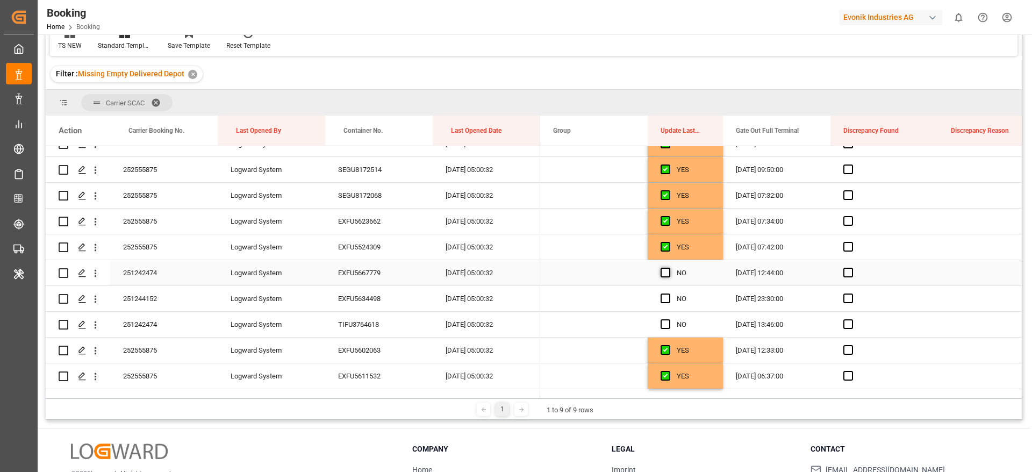
click at [665, 274] on span "Press SPACE to select this row." at bounding box center [666, 273] width 10 height 10
click at [669, 268] on input "Press SPACE to select this row." at bounding box center [669, 268] width 0 height 0
click at [665, 296] on span "Press SPACE to select this row." at bounding box center [666, 299] width 10 height 10
click at [669, 294] on input "Press SPACE to select this row." at bounding box center [669, 294] width 0 height 0
click at [669, 328] on span "Press SPACE to select this row." at bounding box center [666, 324] width 10 height 10
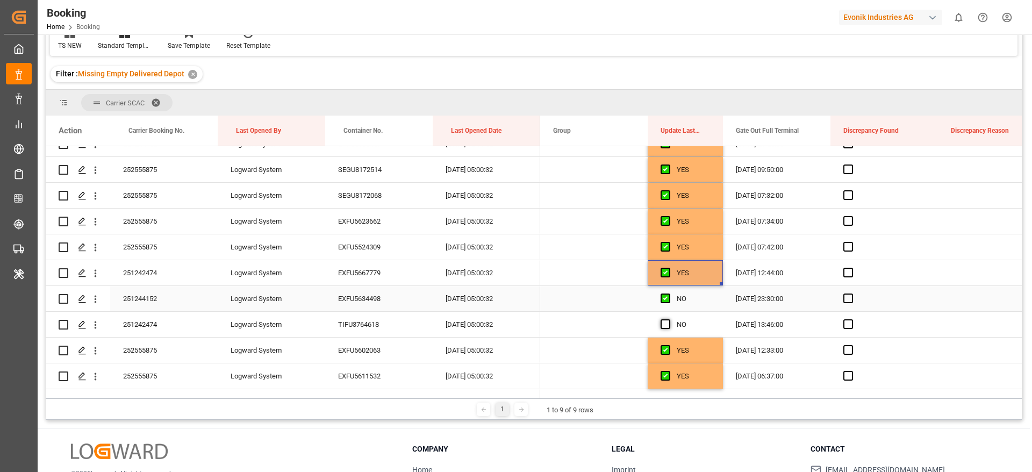
click at [669, 319] on input "Press SPACE to select this row." at bounding box center [669, 319] width 0 height 0
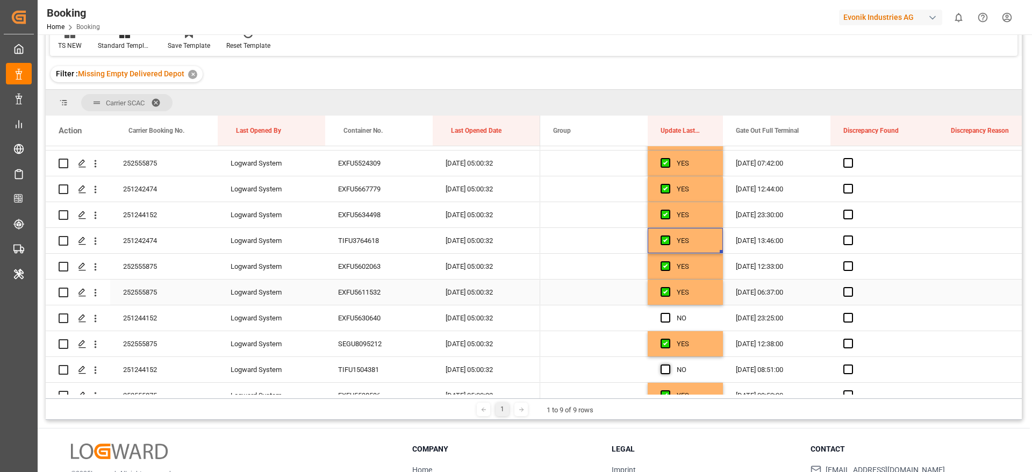
scroll to position [1183, 0]
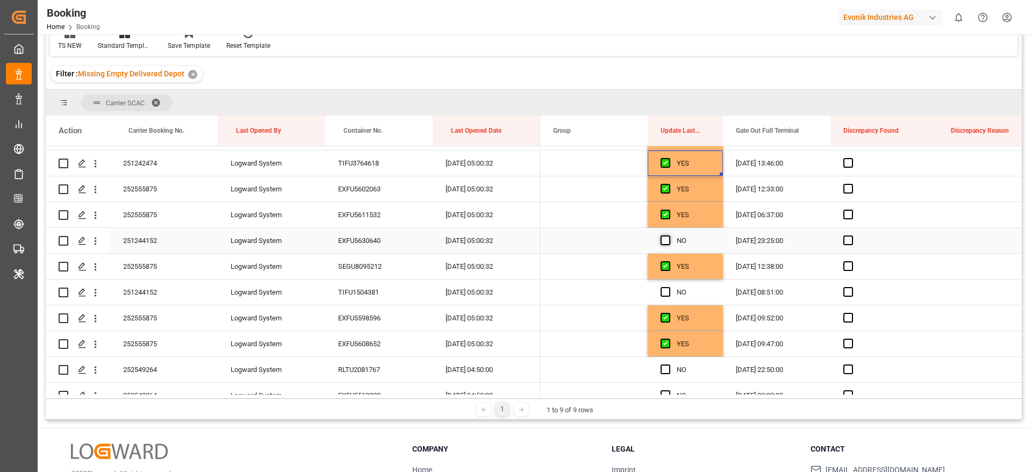
click at [666, 241] on span "Press SPACE to select this row." at bounding box center [666, 240] width 10 height 10
click at [669, 235] on input "Press SPACE to select this row." at bounding box center [669, 235] width 0 height 0
click at [665, 292] on span "Press SPACE to select this row." at bounding box center [666, 292] width 10 height 10
click at [669, 287] on input "Press SPACE to select this row." at bounding box center [669, 287] width 0 height 0
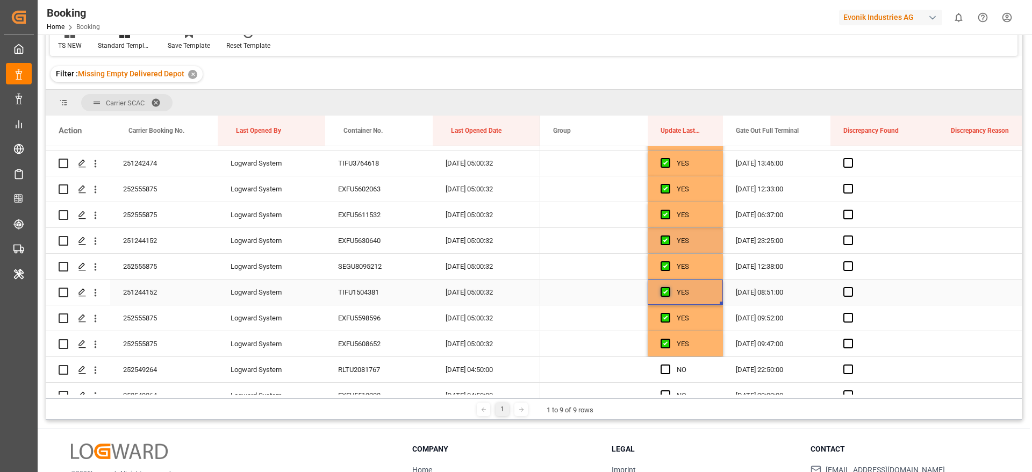
scroll to position [1263, 0]
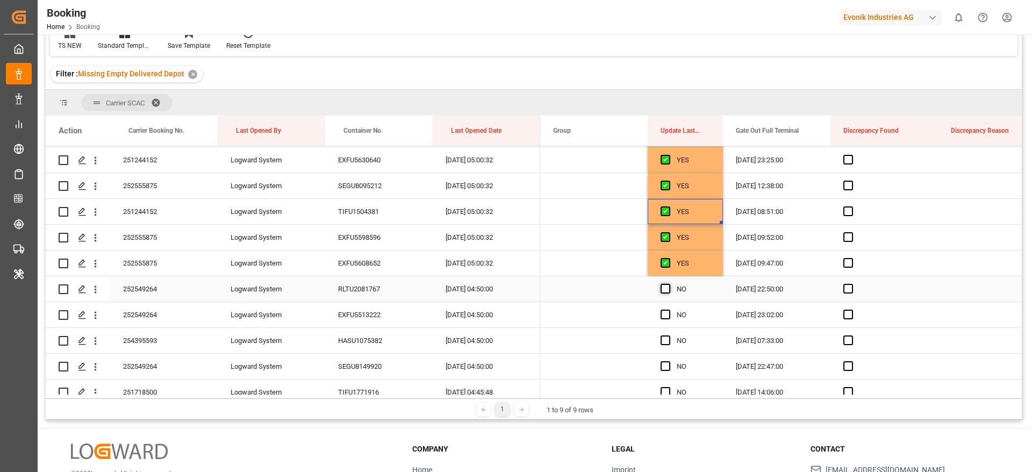
click at [665, 289] on span "Press SPACE to select this row." at bounding box center [666, 289] width 10 height 10
click at [669, 284] on input "Press SPACE to select this row." at bounding box center [669, 284] width 0 height 0
click at [135, 297] on div "252549264" at bounding box center [164, 288] width 108 height 25
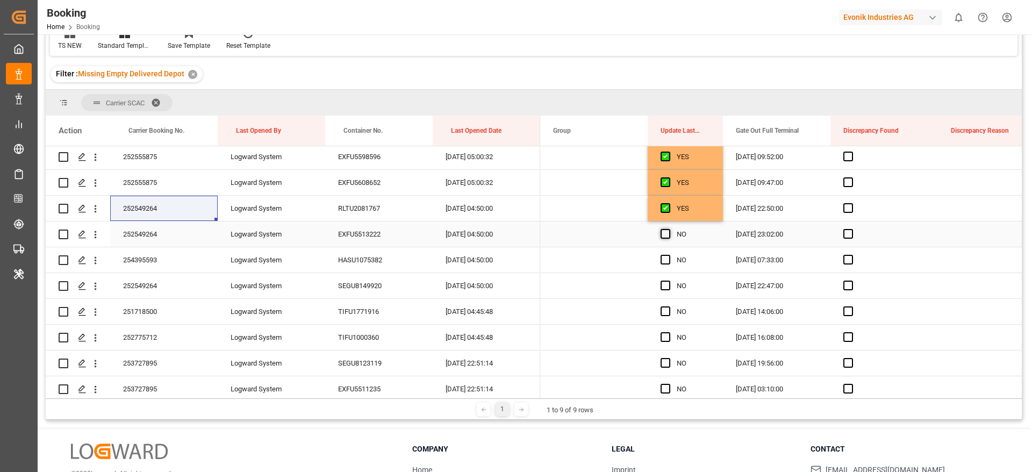
click at [665, 230] on span "Press SPACE to select this row." at bounding box center [666, 234] width 10 height 10
click at [669, 229] on input "Press SPACE to select this row." at bounding box center [669, 229] width 0 height 0
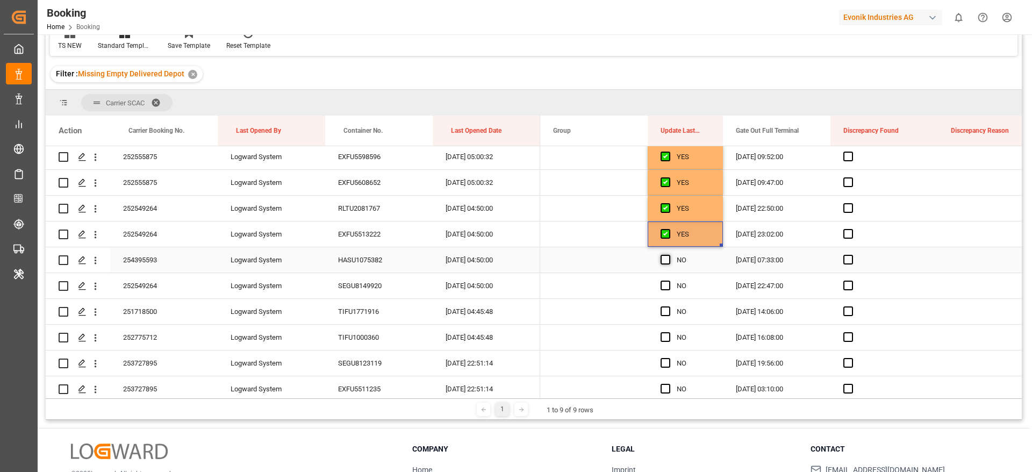
click at [664, 261] on span "Press SPACE to select this row." at bounding box center [666, 260] width 10 height 10
click at [669, 255] on input "Press SPACE to select this row." at bounding box center [669, 255] width 0 height 0
click at [666, 288] on span "Press SPACE to select this row." at bounding box center [666, 286] width 10 height 10
click at [669, 281] on input "Press SPACE to select this row." at bounding box center [669, 281] width 0 height 0
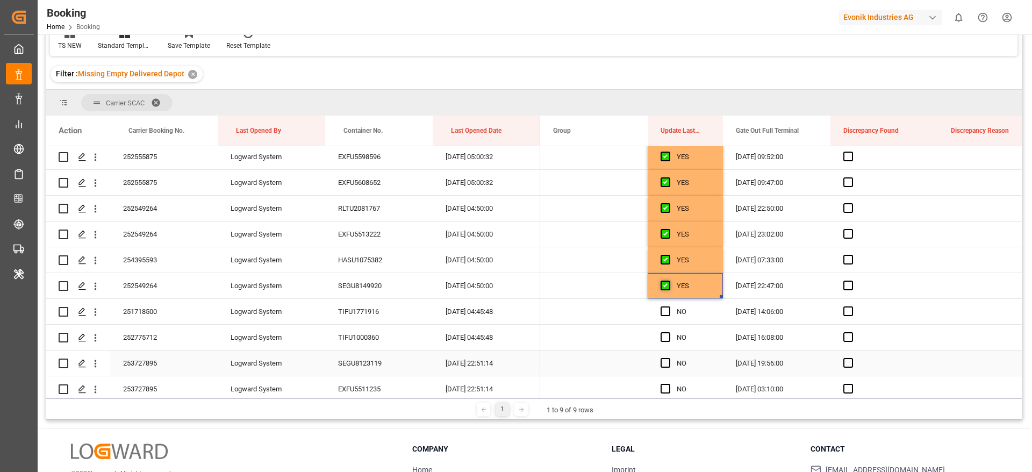
scroll to position [1425, 0]
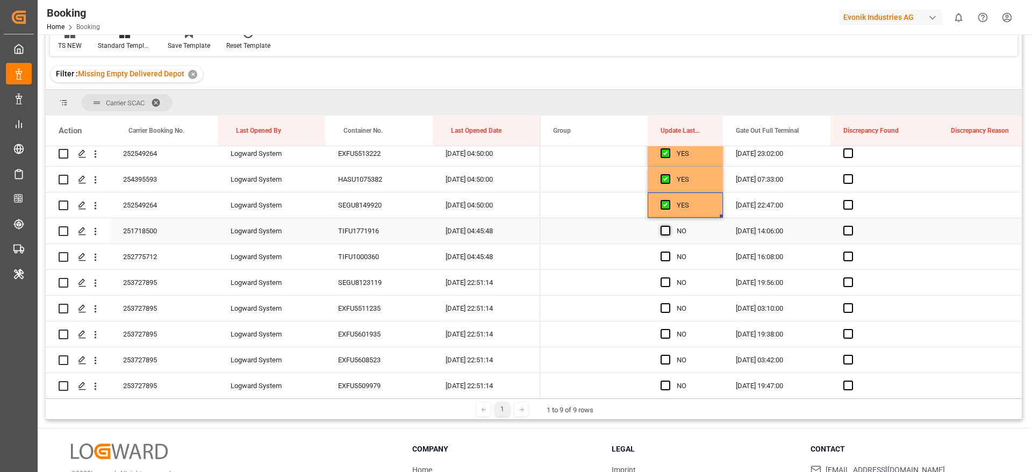
click at [663, 231] on span "Press SPACE to select this row." at bounding box center [666, 231] width 10 height 10
click at [669, 226] on input "Press SPACE to select this row." at bounding box center [669, 226] width 0 height 0
click at [172, 240] on div "251718500" at bounding box center [164, 230] width 108 height 25
click at [667, 256] on span "Press SPACE to select this row." at bounding box center [666, 257] width 10 height 10
click at [669, 252] on input "Press SPACE to select this row." at bounding box center [669, 252] width 0 height 0
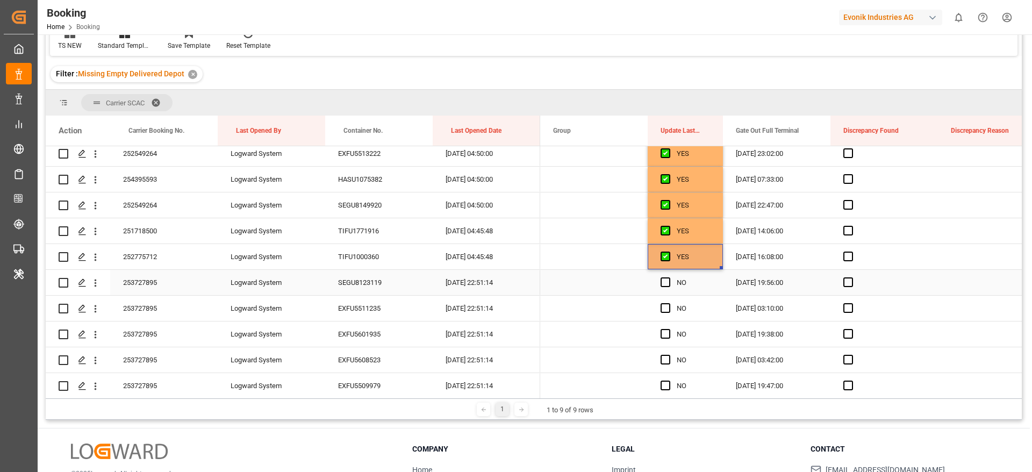
click at [668, 287] on div "Press SPACE to select this row." at bounding box center [669, 282] width 16 height 25
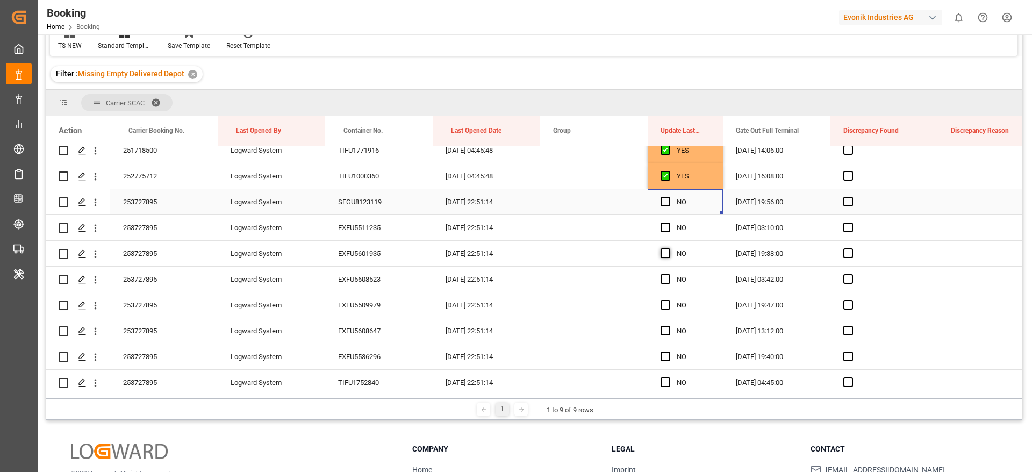
click at [665, 202] on span "Press SPACE to select this row." at bounding box center [666, 202] width 10 height 10
click at [669, 197] on input "Press SPACE to select this row." at bounding box center [669, 197] width 0 height 0
click at [665, 230] on span "Press SPACE to select this row." at bounding box center [666, 228] width 10 height 10
click at [669, 223] on input "Press SPACE to select this row." at bounding box center [669, 223] width 0 height 0
click at [665, 249] on span "Press SPACE to select this row." at bounding box center [666, 253] width 10 height 10
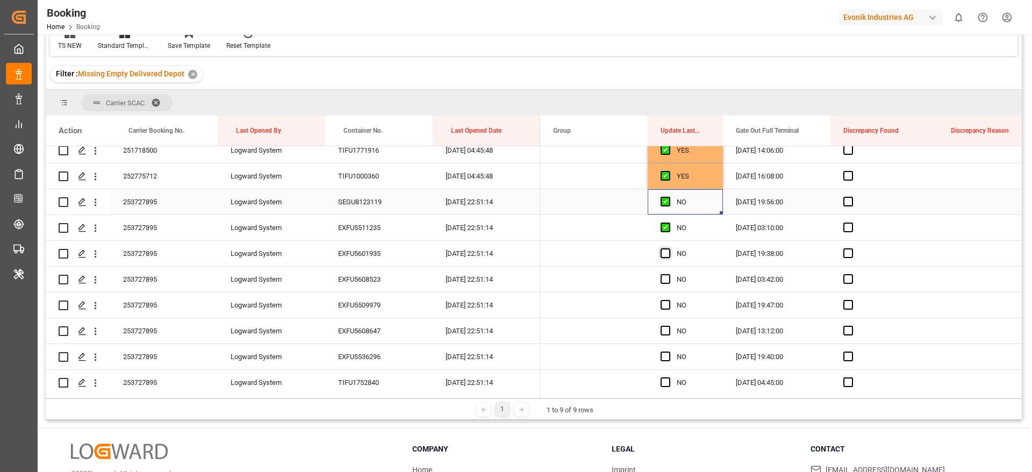
click at [669, 248] on input "Press SPACE to select this row." at bounding box center [669, 248] width 0 height 0
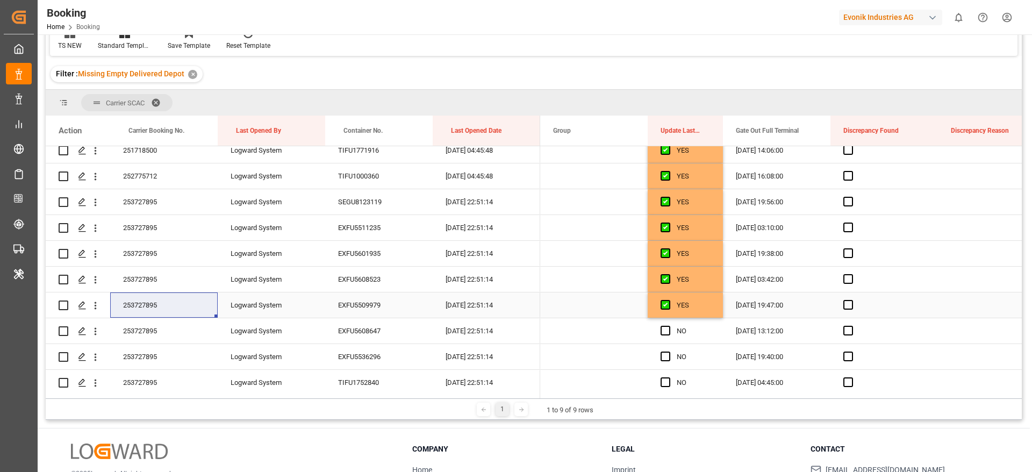
scroll to position [1586, 0]
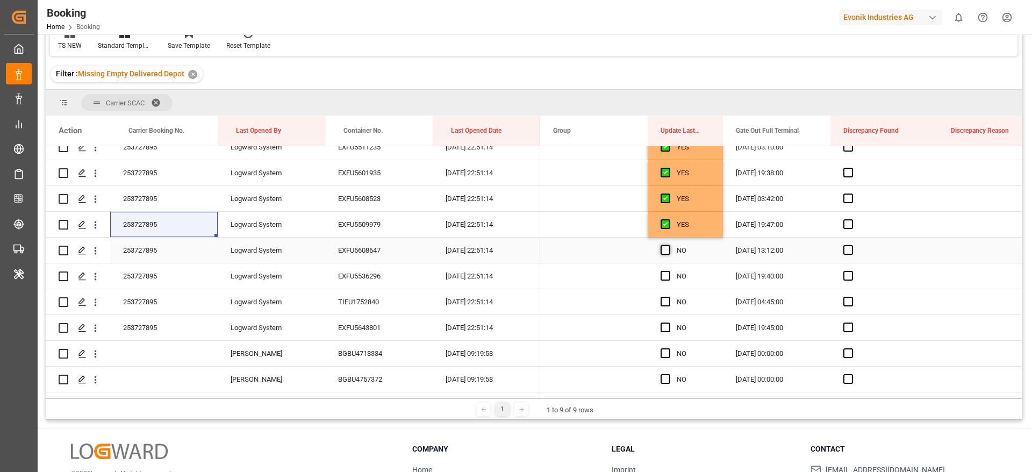
click at [665, 251] on span "Press SPACE to select this row." at bounding box center [666, 250] width 10 height 10
click at [669, 245] on input "Press SPACE to select this row." at bounding box center [669, 245] width 0 height 0
click at [663, 277] on span "Press SPACE to select this row." at bounding box center [666, 276] width 10 height 10
click at [669, 271] on input "Press SPACE to select this row." at bounding box center [669, 271] width 0 height 0
click at [665, 302] on span "Press SPACE to select this row." at bounding box center [666, 302] width 10 height 10
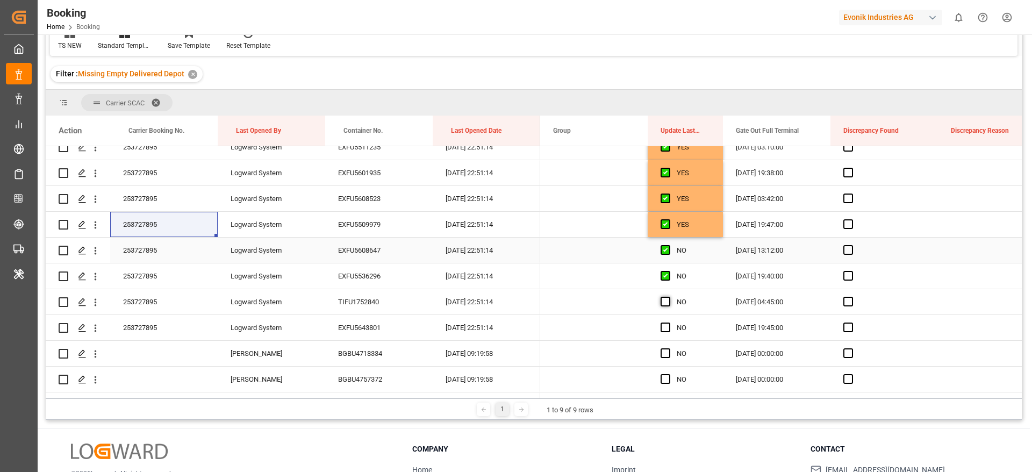
click at [669, 297] on input "Press SPACE to select this row." at bounding box center [669, 297] width 0 height 0
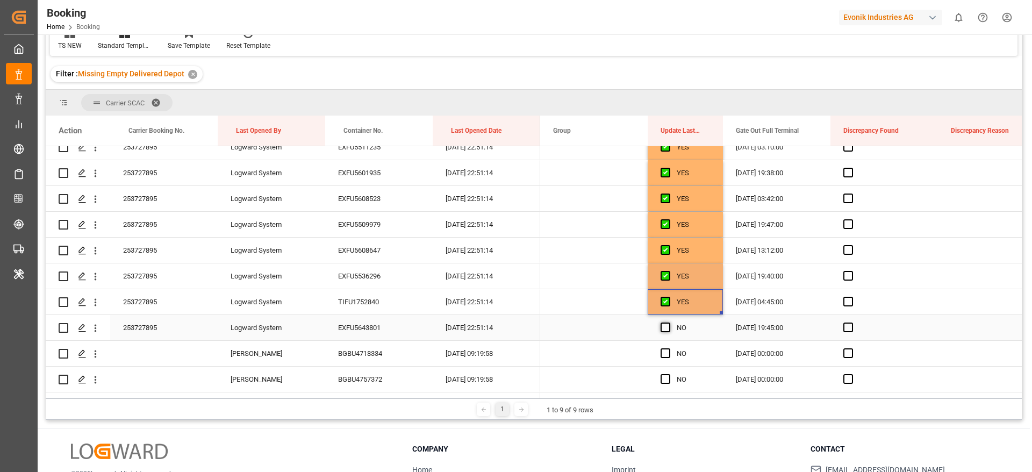
click at [666, 328] on span "Press SPACE to select this row." at bounding box center [666, 328] width 10 height 10
click at [669, 323] on input "Press SPACE to select this row." at bounding box center [669, 323] width 0 height 0
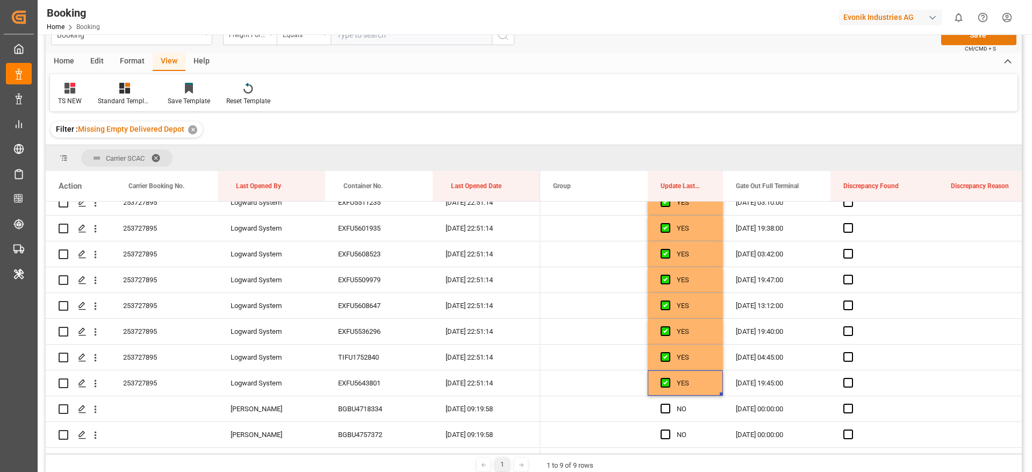
scroll to position [0, 0]
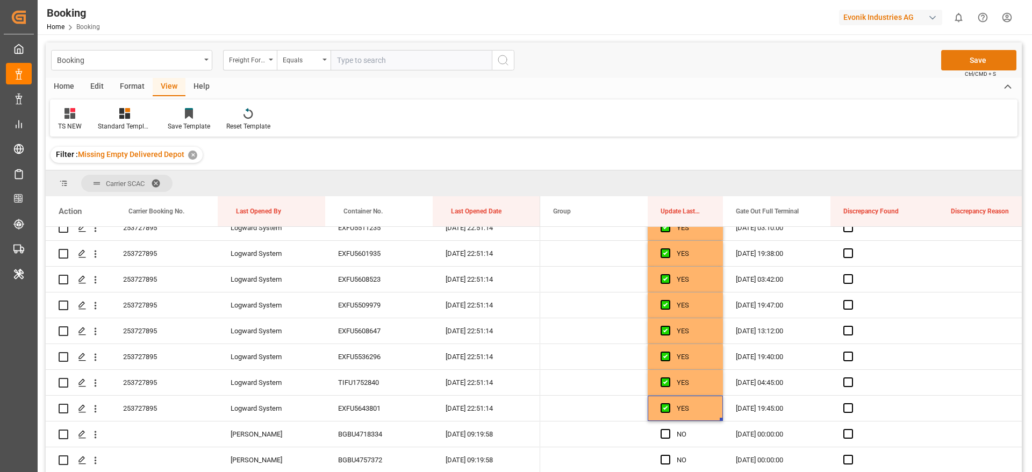
click at [958, 60] on button "Save" at bounding box center [978, 60] width 75 height 20
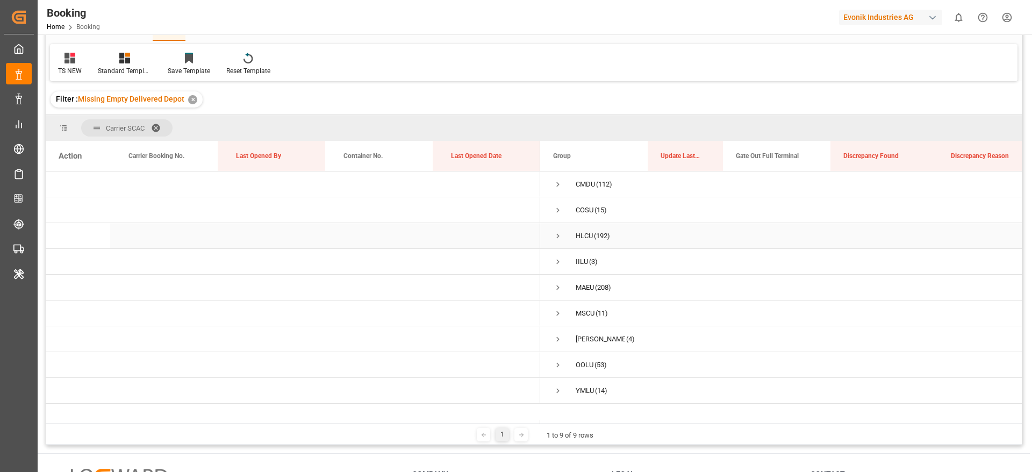
scroll to position [81, 0]
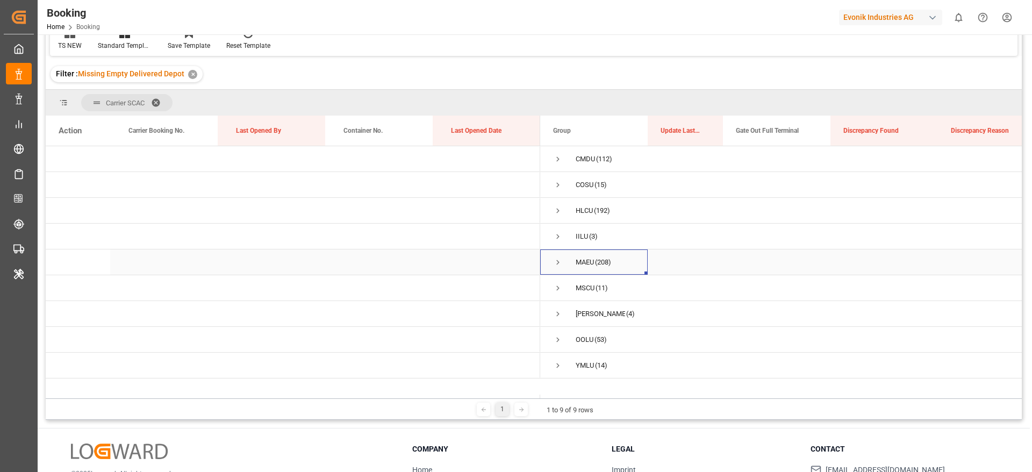
click at [559, 262] on span "Press SPACE to select this row." at bounding box center [558, 263] width 10 height 10
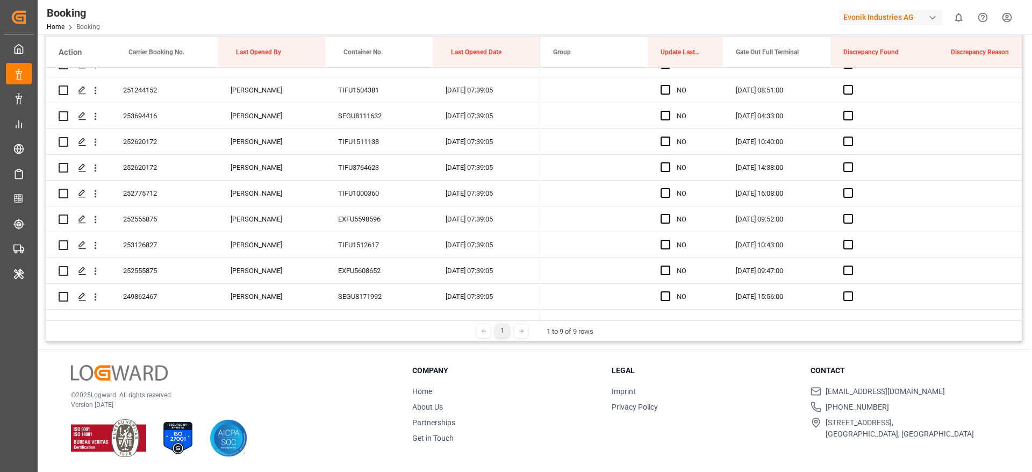
scroll to position [1532, 0]
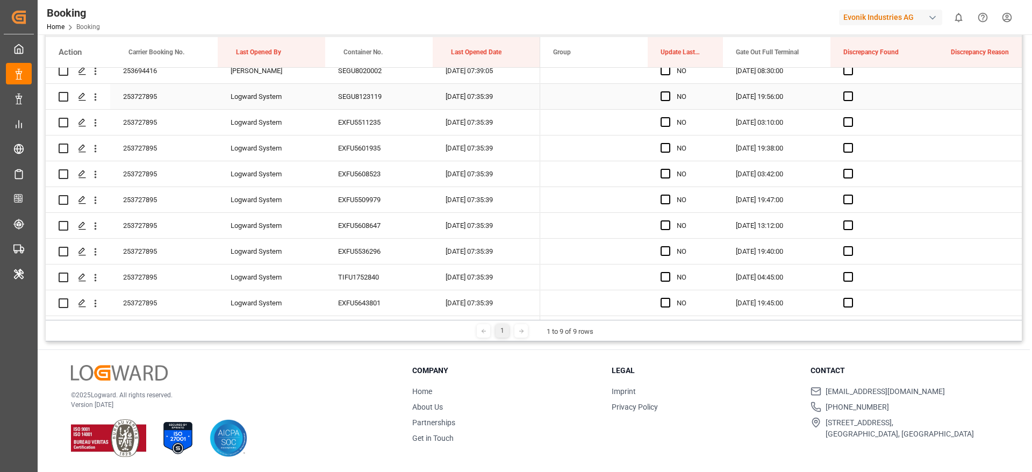
click at [181, 101] on div "253727895" at bounding box center [164, 96] width 108 height 25
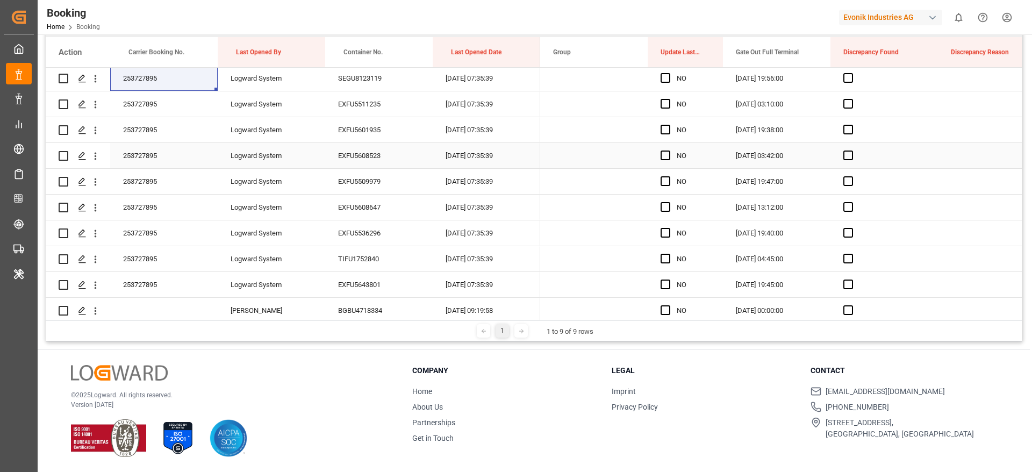
scroll to position [1452, 0]
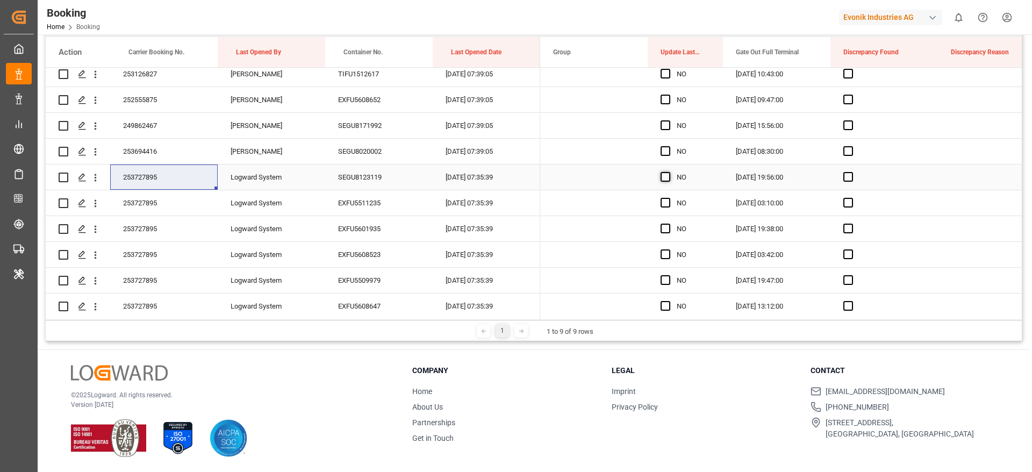
click at [667, 173] on span "Press SPACE to select this row." at bounding box center [666, 177] width 10 height 10
click at [669, 172] on input "Press SPACE to select this row." at bounding box center [669, 172] width 0 height 0
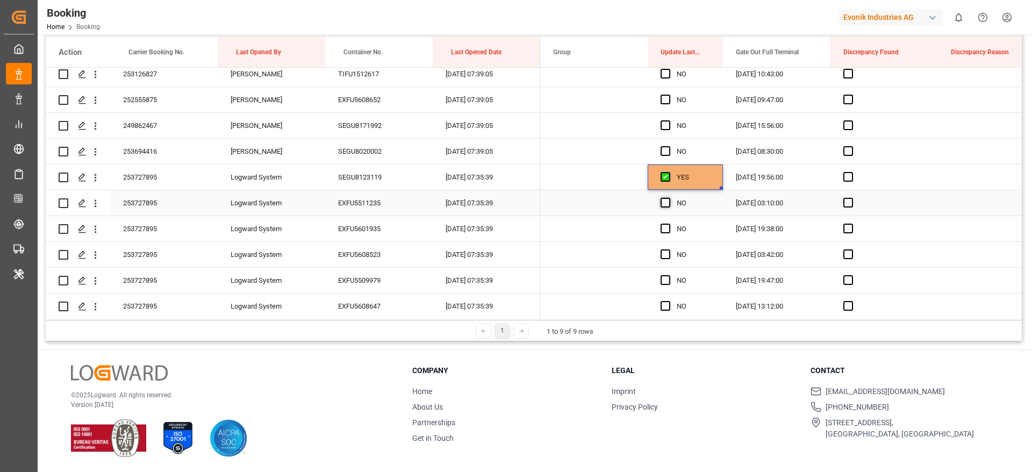
click at [668, 205] on span "Press SPACE to select this row." at bounding box center [666, 203] width 10 height 10
click at [669, 198] on input "Press SPACE to select this row." at bounding box center [669, 198] width 0 height 0
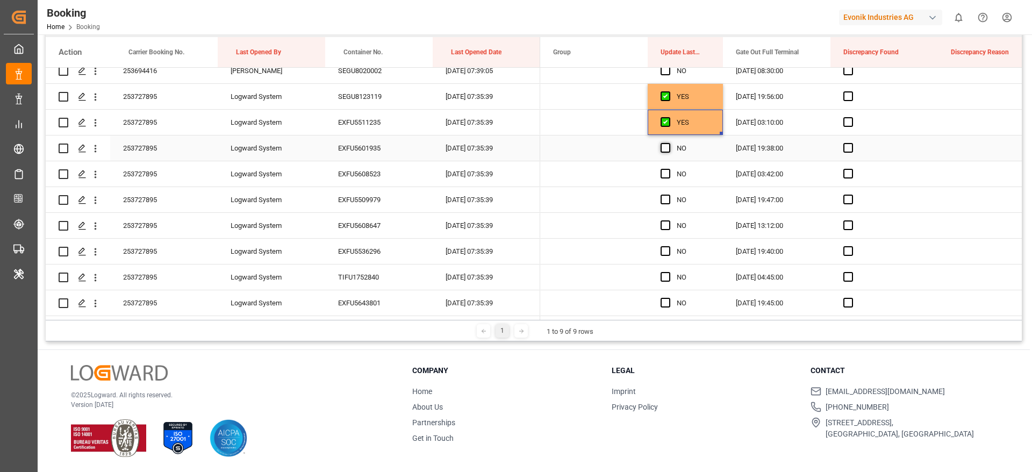
click at [667, 146] on span "Press SPACE to select this row." at bounding box center [666, 148] width 10 height 10
click at [669, 143] on input "Press SPACE to select this row." at bounding box center [669, 143] width 0 height 0
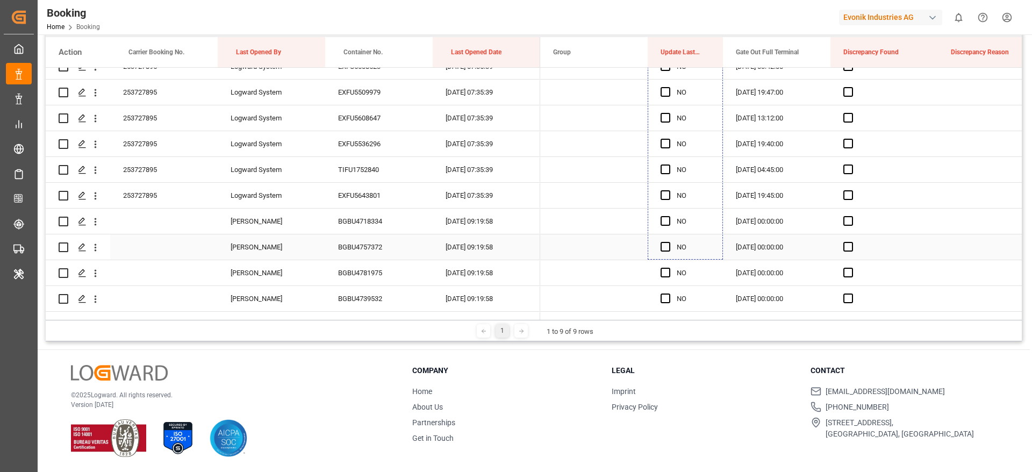
scroll to position [1661, 0]
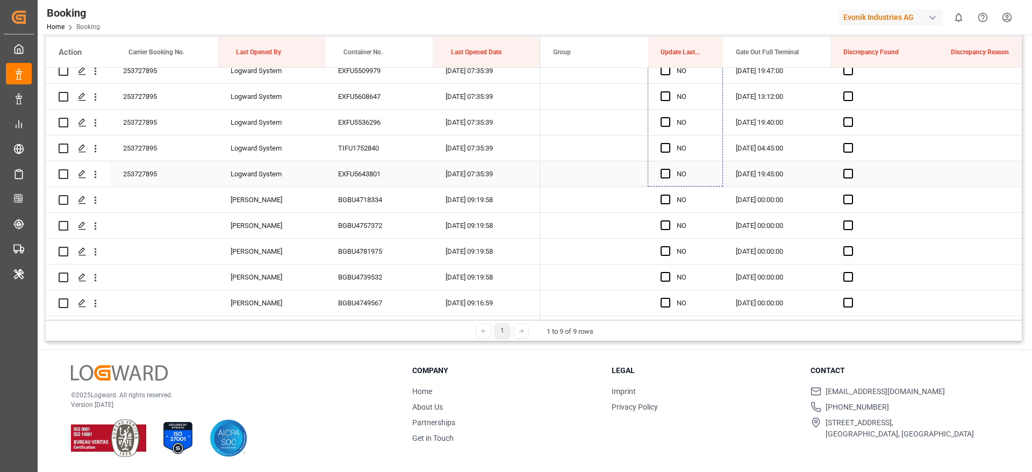
drag, startPoint x: 722, startPoint y: 158, endPoint x: 688, endPoint y: 162, distance: 33.6
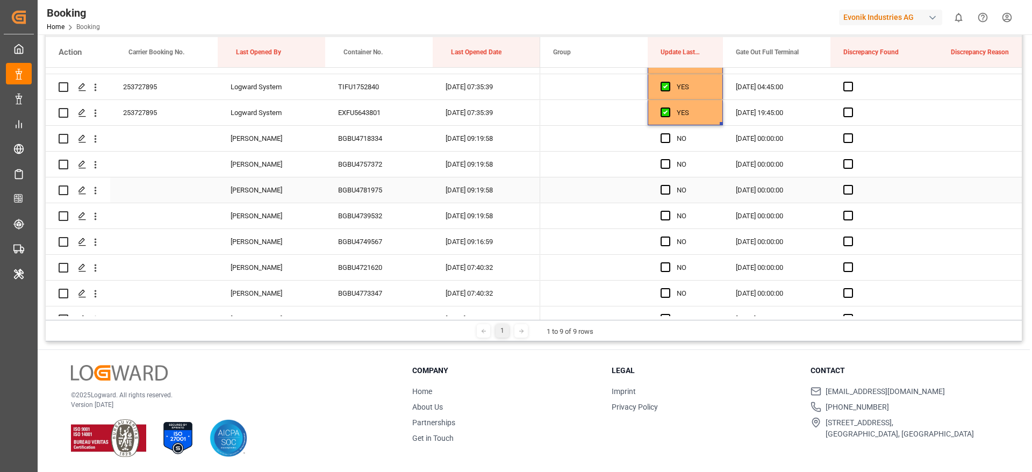
scroll to position [1742, 0]
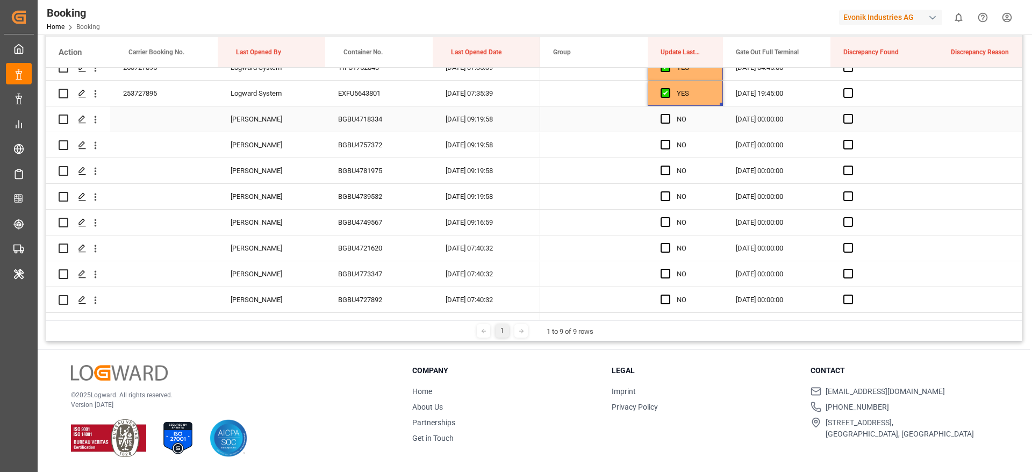
click at [360, 120] on div "BGBU4718334" at bounding box center [379, 118] width 108 height 25
click at [663, 117] on span "Press SPACE to select this row." at bounding box center [666, 119] width 10 height 10
click at [669, 114] on input "Press SPACE to select this row." at bounding box center [669, 114] width 0 height 0
click at [663, 143] on span "Press SPACE to select this row." at bounding box center [666, 145] width 10 height 10
click at [669, 140] on input "Press SPACE to select this row." at bounding box center [669, 140] width 0 height 0
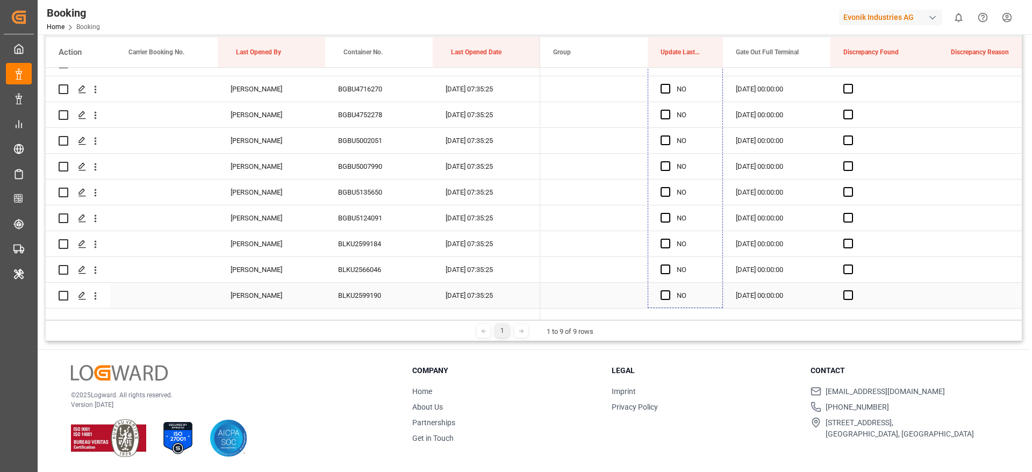
scroll to position [2258, 0]
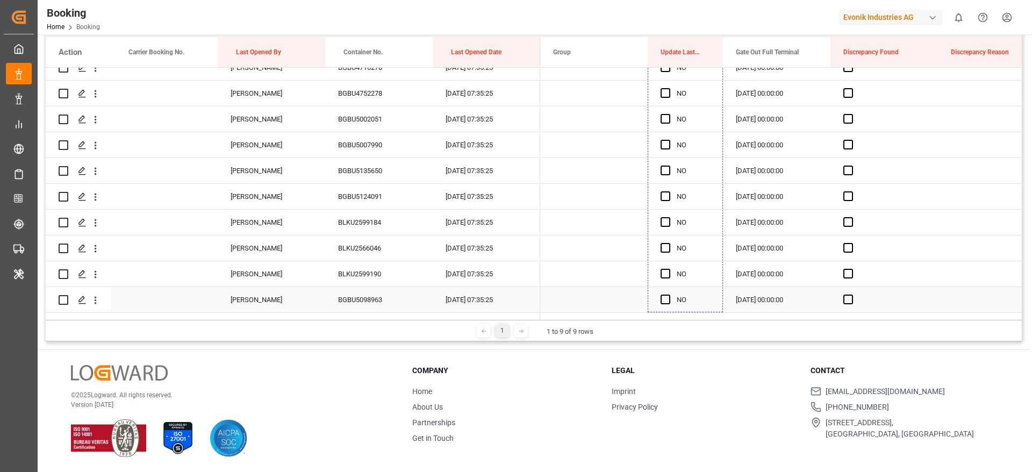
drag, startPoint x: 722, startPoint y: 154, endPoint x: 690, endPoint y: 291, distance: 140.7
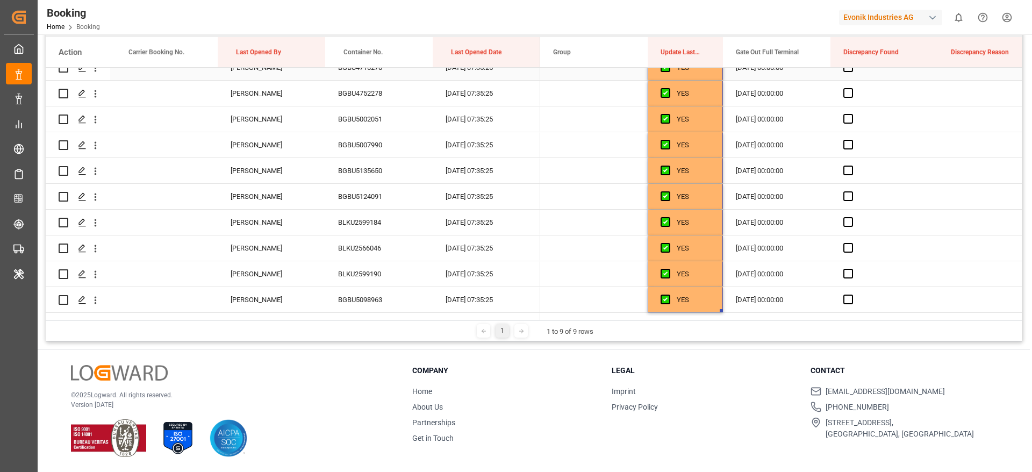
scroll to position [2097, 0]
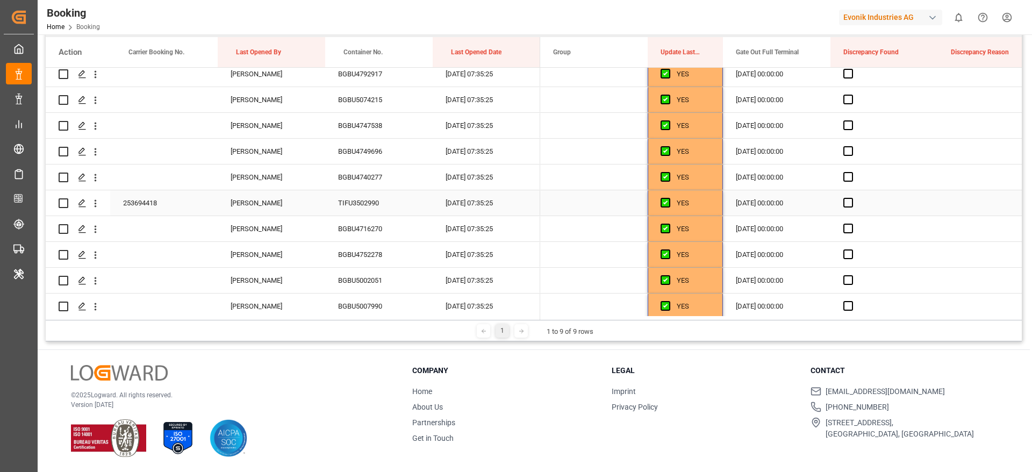
click at [146, 197] on div "253694418" at bounding box center [164, 202] width 108 height 25
click at [375, 204] on div "TIFU3502990" at bounding box center [379, 202] width 108 height 25
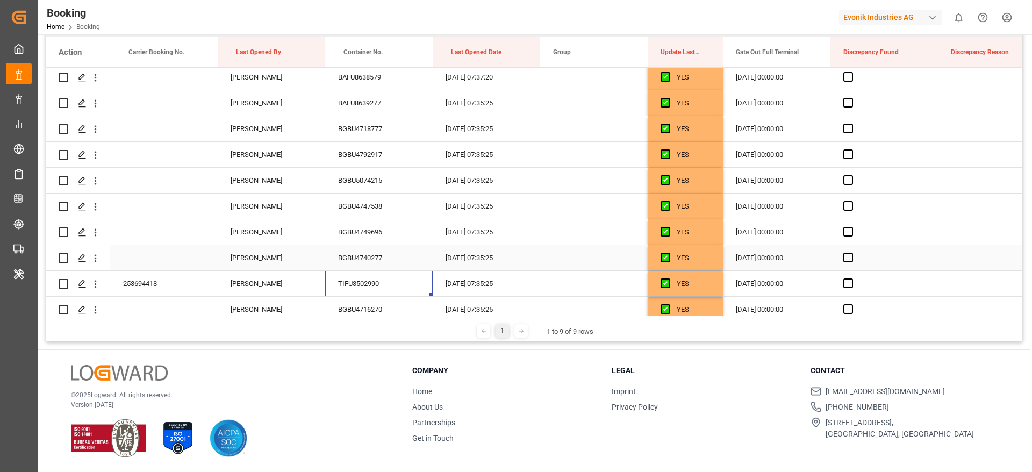
click at [400, 253] on div "BGBU4740277" at bounding box center [379, 257] width 108 height 25
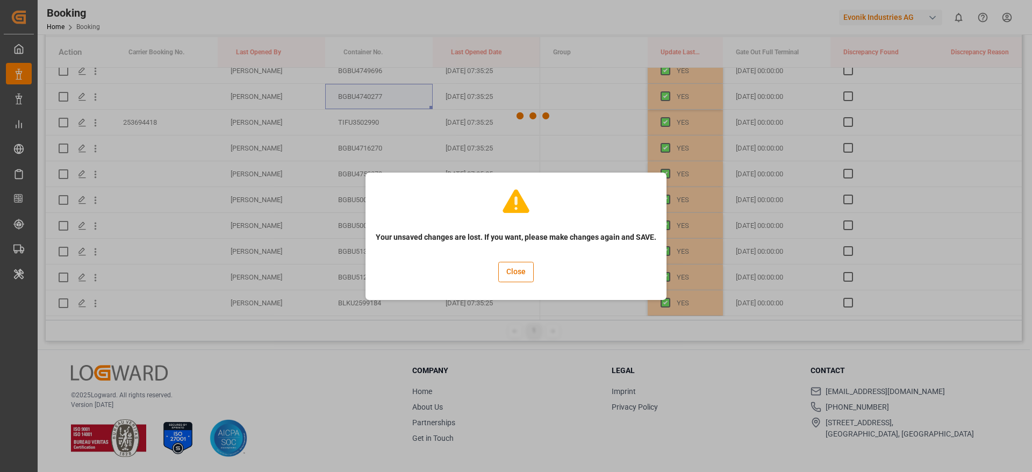
scroll to position [2500, 0]
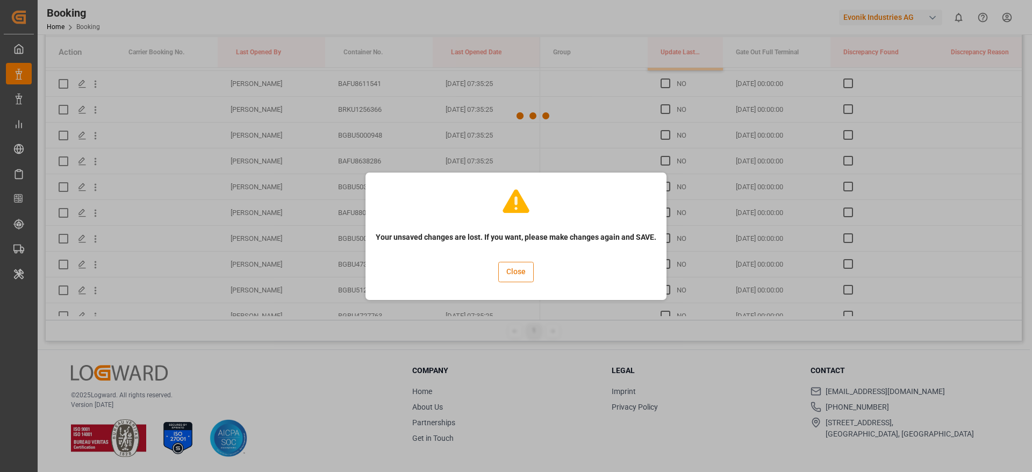
click at [519, 277] on button "Close" at bounding box center [515, 272] width 35 height 20
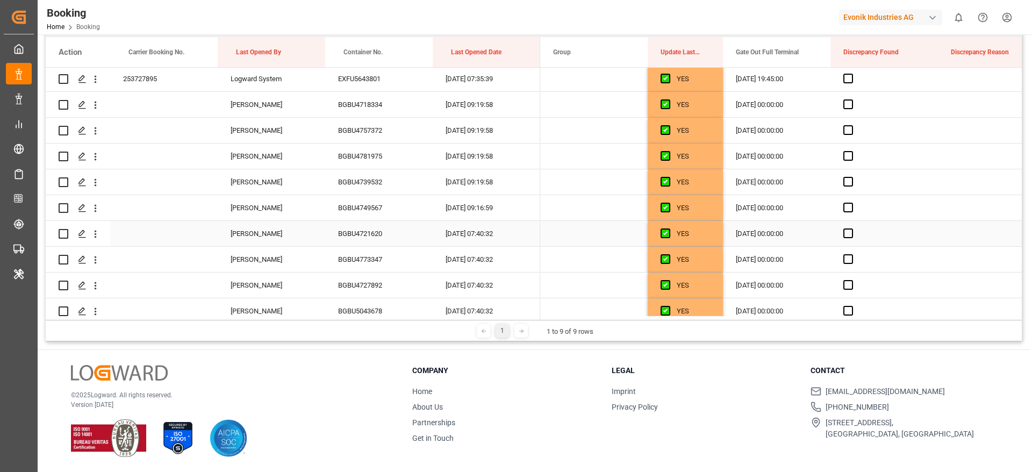
scroll to position [1439, 0]
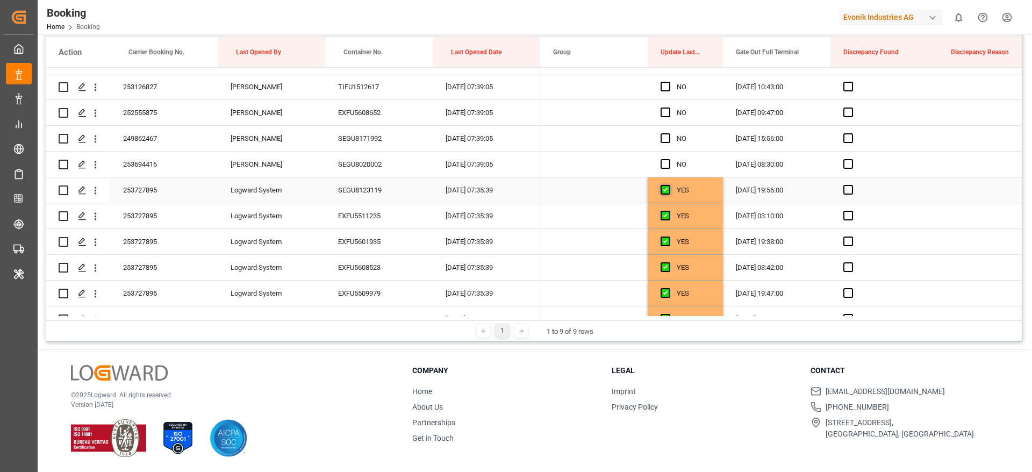
click at [668, 187] on span "Press SPACE to select this row." at bounding box center [666, 190] width 10 height 10
click at [669, 185] on input "Press SPACE to select this row." at bounding box center [669, 185] width 0 height 0
click at [667, 187] on span "Press SPACE to select this row." at bounding box center [666, 190] width 10 height 10
click at [669, 185] on input "Press SPACE to select this row." at bounding box center [669, 185] width 0 height 0
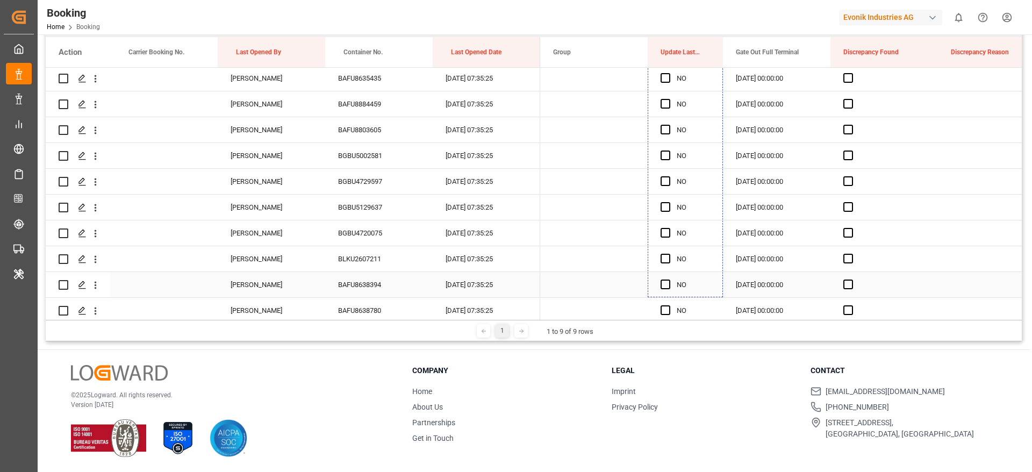
scroll to position [2944, 0]
drag, startPoint x: 720, startPoint y: 199, endPoint x: 688, endPoint y: 291, distance: 96.9
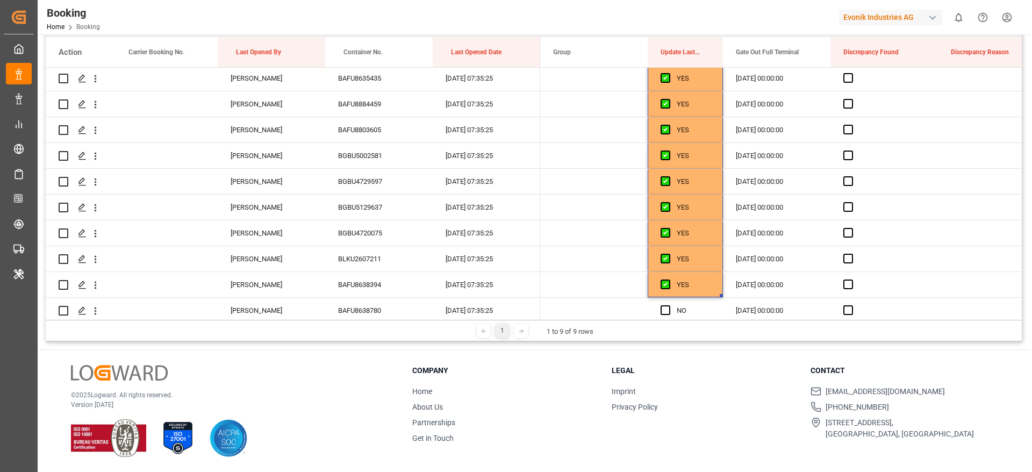
scroll to position [3186, 0]
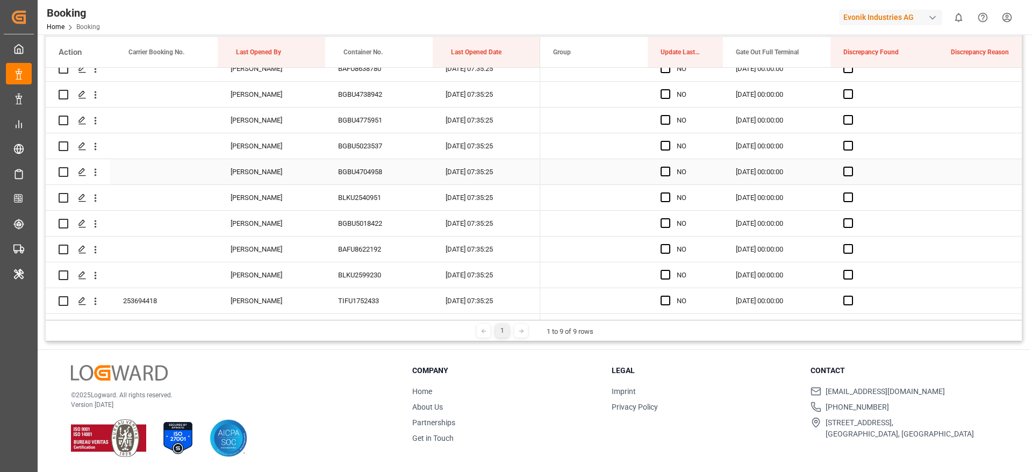
click at [680, 55] on div "YES" at bounding box center [693, 43] width 33 height 25
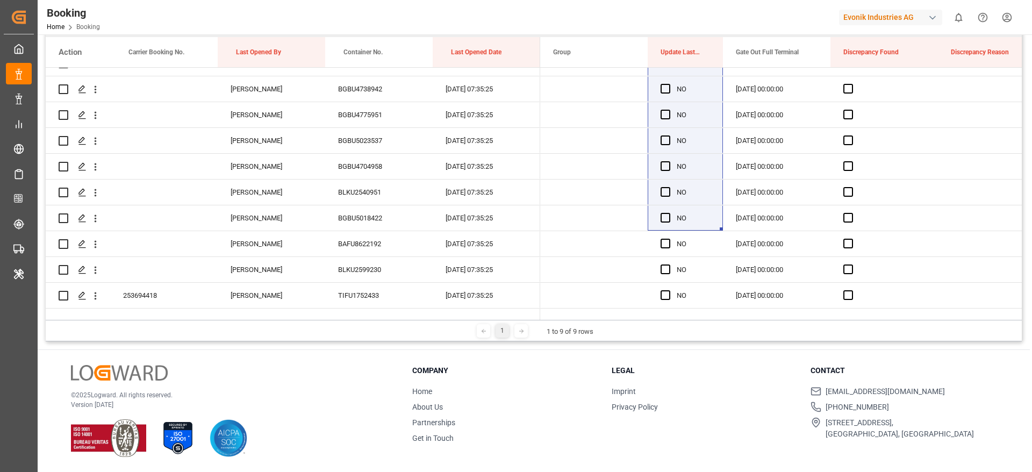
scroll to position [3256, 0]
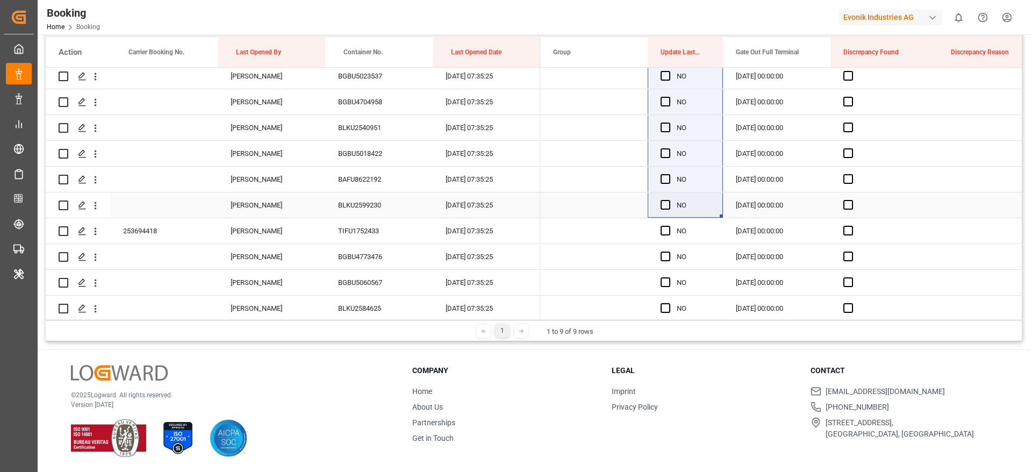
drag, startPoint x: 720, startPoint y: 134, endPoint x: 687, endPoint y: 207, distance: 79.9
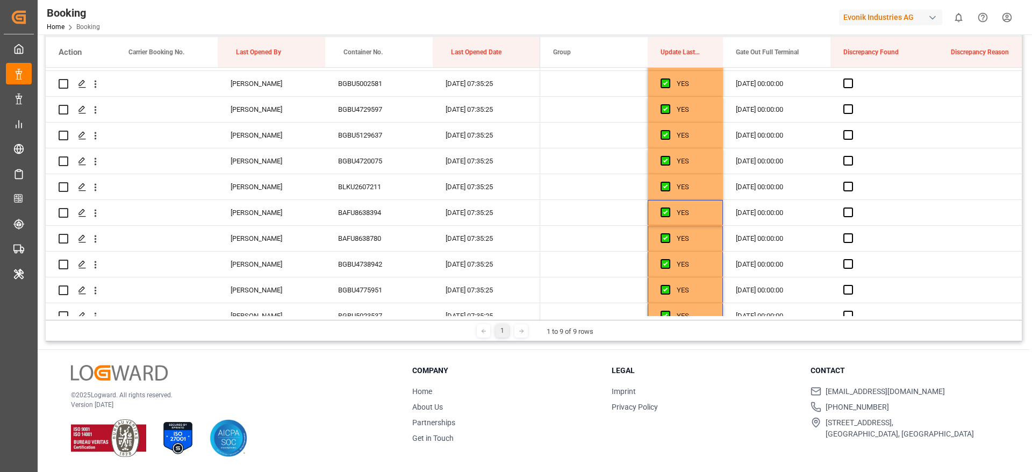
scroll to position [0, 0]
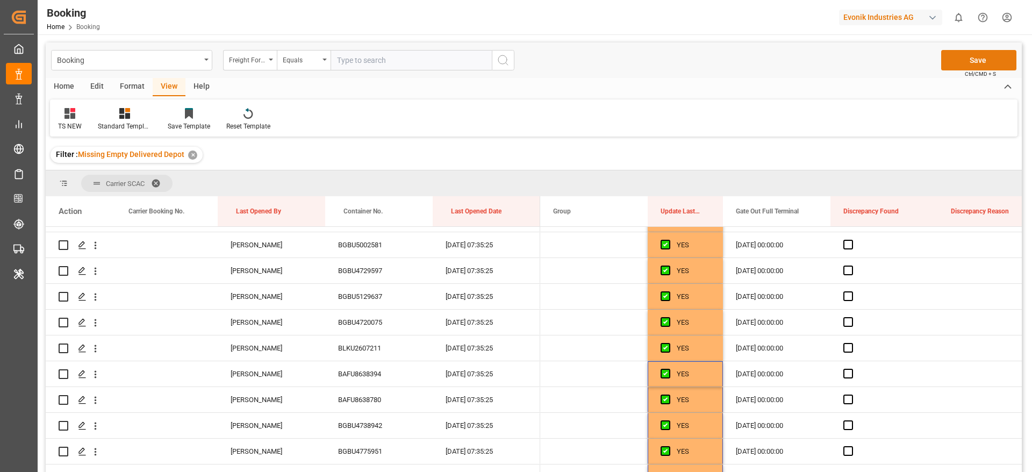
click at [962, 55] on button "Save" at bounding box center [978, 60] width 75 height 20
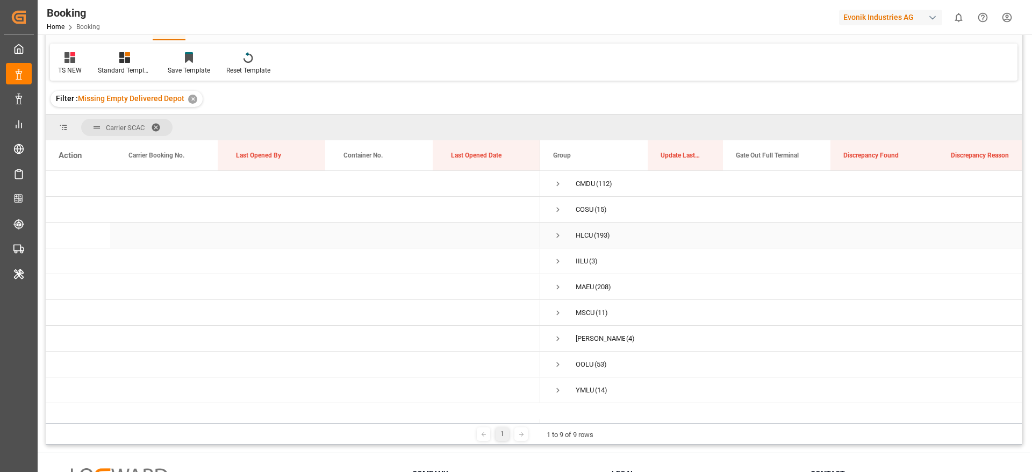
scroll to position [81, 0]
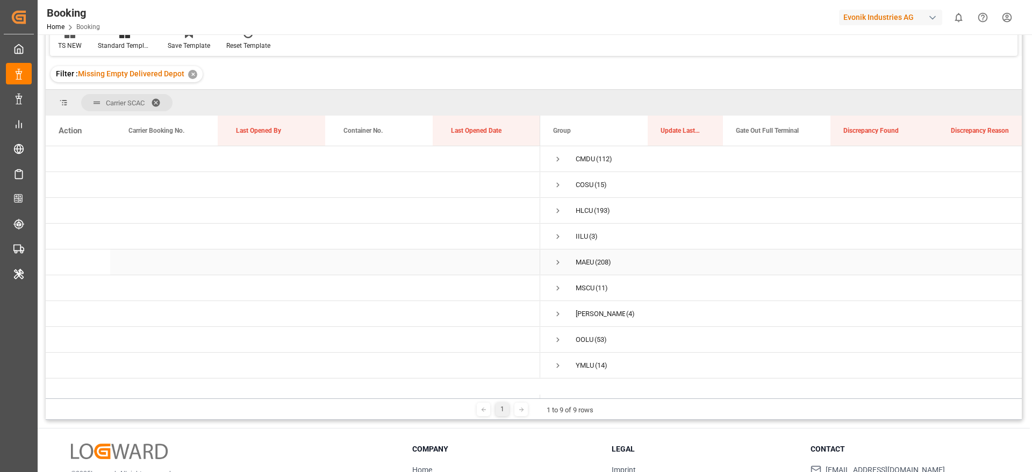
click at [559, 262] on span "Press SPACE to select this row." at bounding box center [558, 263] width 10 height 10
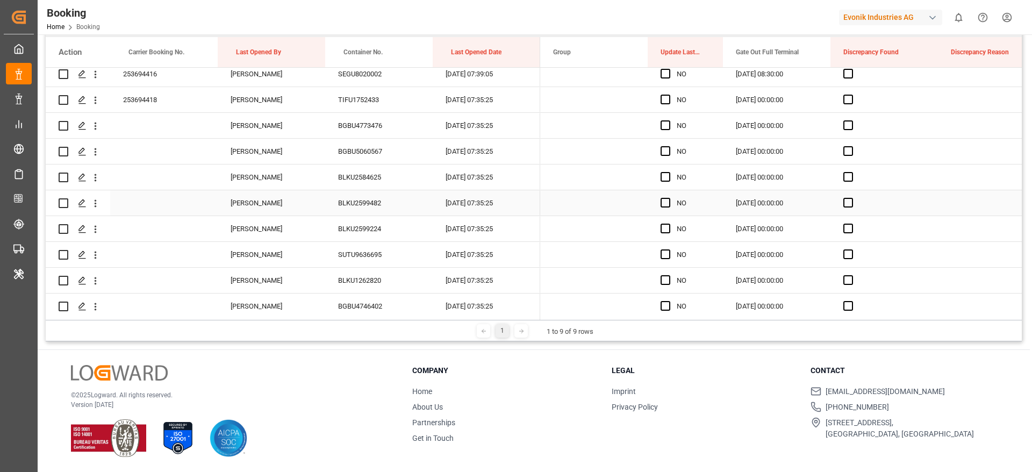
scroll to position [3306, 0]
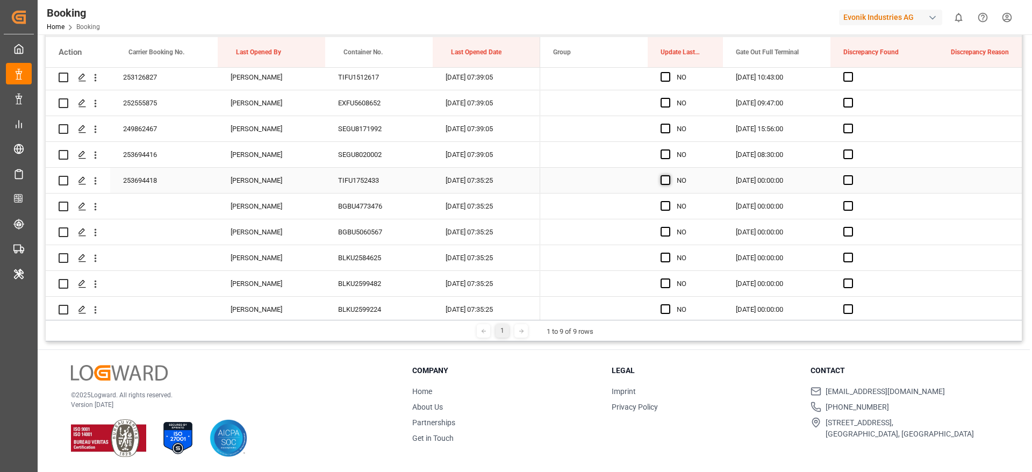
click at [665, 178] on span "Press SPACE to select this row." at bounding box center [666, 180] width 10 height 10
click at [669, 175] on input "Press SPACE to select this row." at bounding box center [669, 175] width 0 height 0
click at [665, 204] on span "Press SPACE to select this row." at bounding box center [666, 206] width 10 height 10
click at [669, 201] on input "Press SPACE to select this row." at bounding box center [669, 201] width 0 height 0
click at [356, 232] on div "BGBU5060567" at bounding box center [379, 231] width 108 height 25
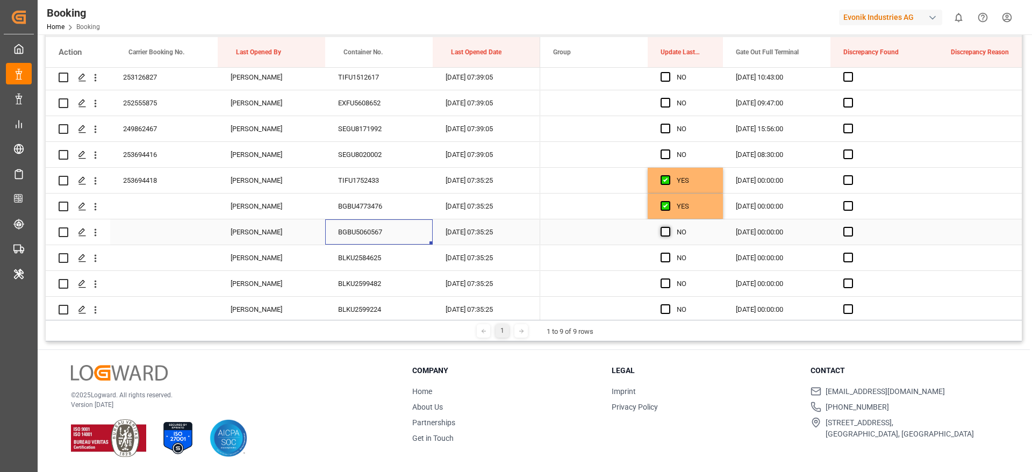
click at [666, 233] on span "Press SPACE to select this row." at bounding box center [666, 232] width 10 height 10
click at [669, 227] on input "Press SPACE to select this row." at bounding box center [669, 227] width 0 height 0
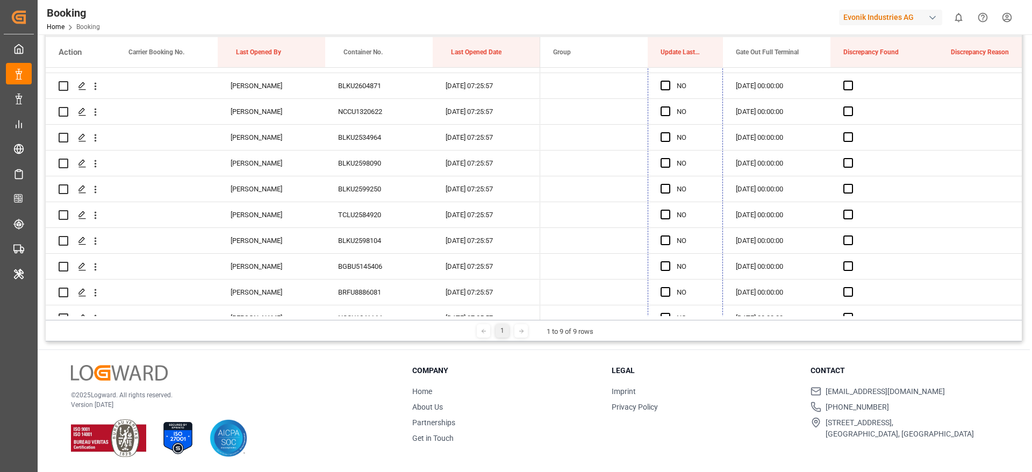
scroll to position [5350, 0]
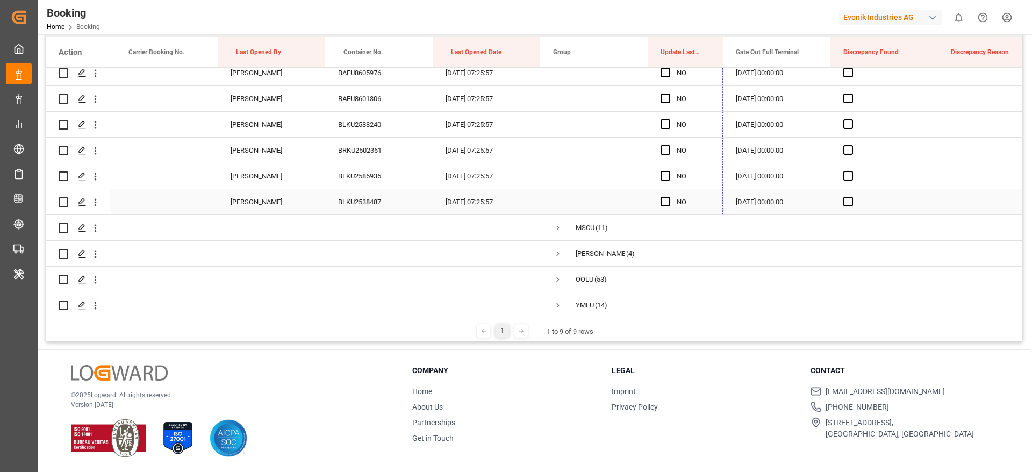
drag, startPoint x: 722, startPoint y: 242, endPoint x: 672, endPoint y: 204, distance: 62.6
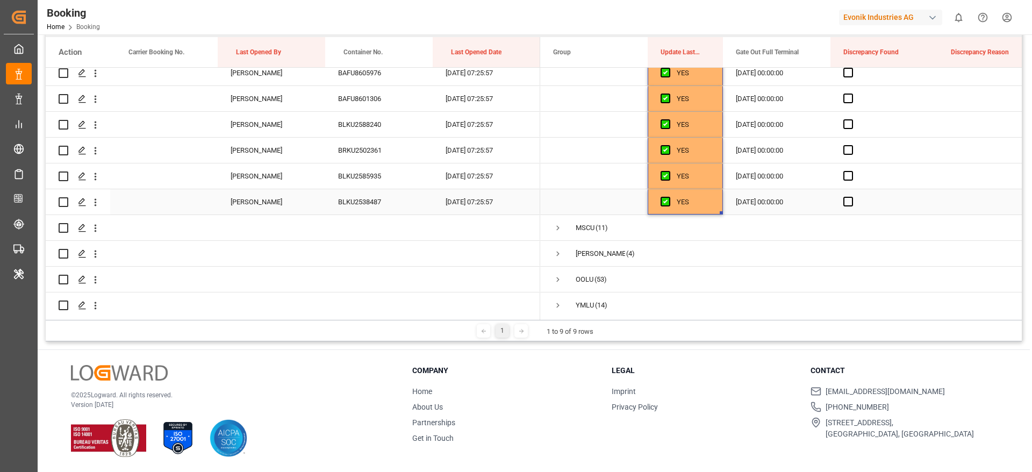
click at [361, 206] on div "BLKU2538487" at bounding box center [379, 201] width 108 height 25
click at [373, 173] on div "BLKU2585935" at bounding box center [379, 175] width 108 height 25
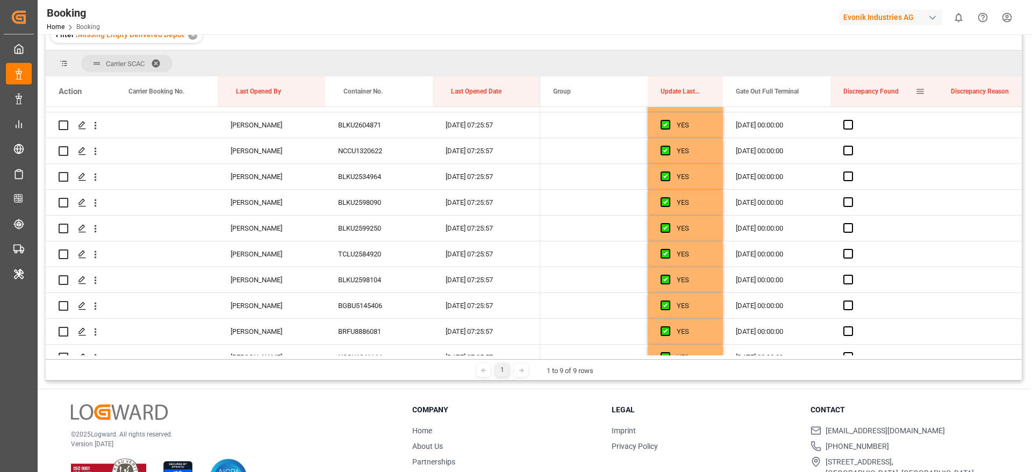
scroll to position [0, 0]
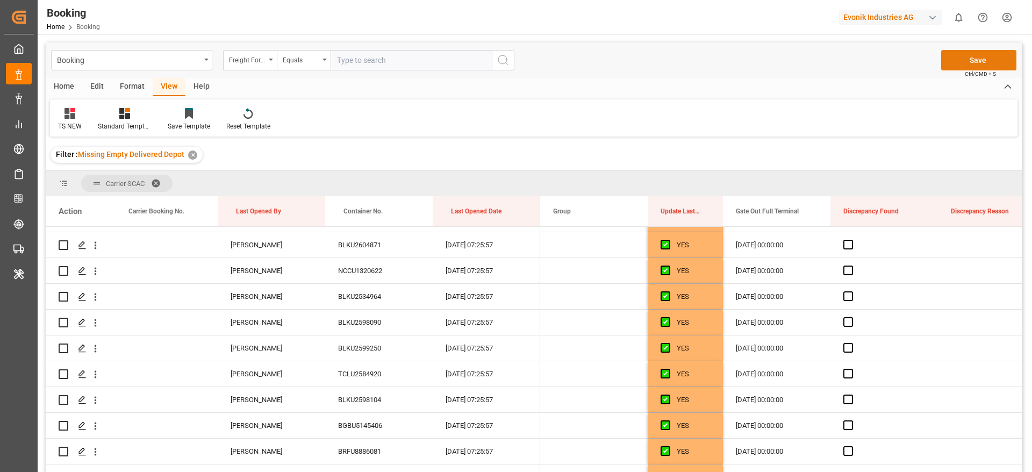
click at [965, 60] on button "Save" at bounding box center [978, 60] width 75 height 20
